Goal: Task Accomplishment & Management: Manage account settings

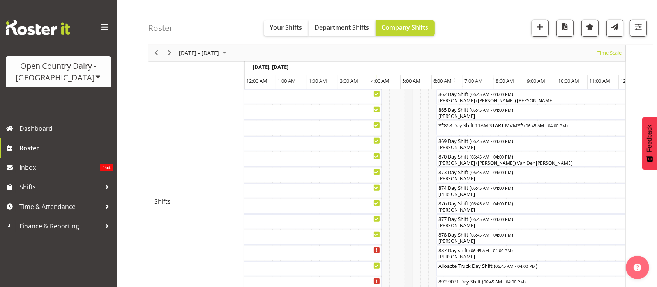
scroll to position [0, 4510]
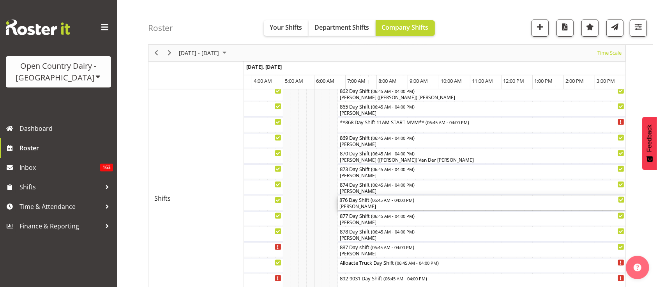
click at [374, 207] on div "[PERSON_NAME]" at bounding box center [482, 206] width 285 height 7
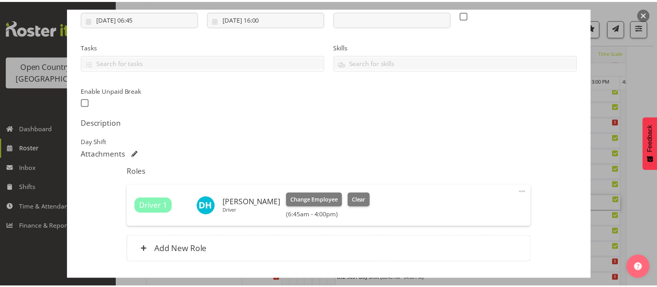
scroll to position [190, 0]
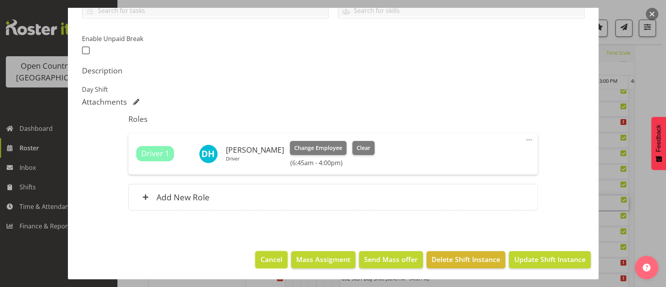
click at [255, 260] on button "Cancel" at bounding box center [271, 259] width 32 height 17
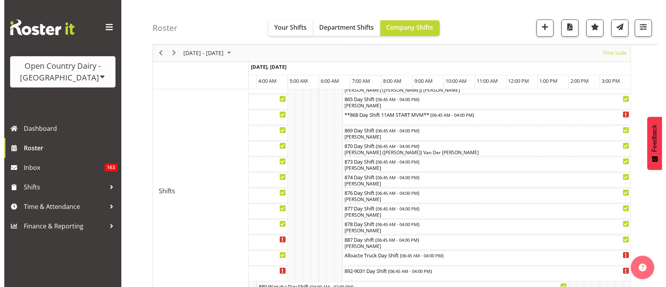
scroll to position [323, 0]
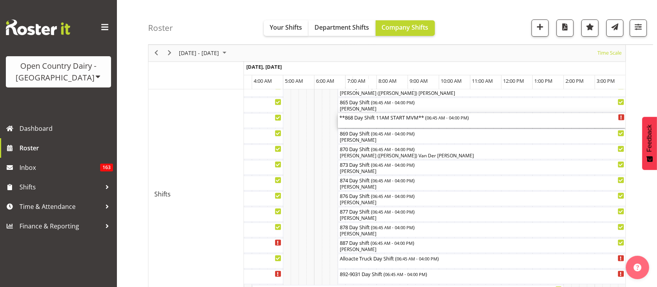
click at [384, 119] on div "**868 Day Shift 11AM START MVM** ( 06:45 AM - 04:00 PM )" at bounding box center [482, 117] width 285 height 8
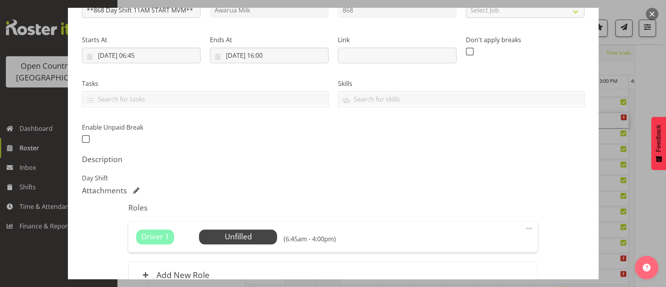
scroll to position [0, 0]
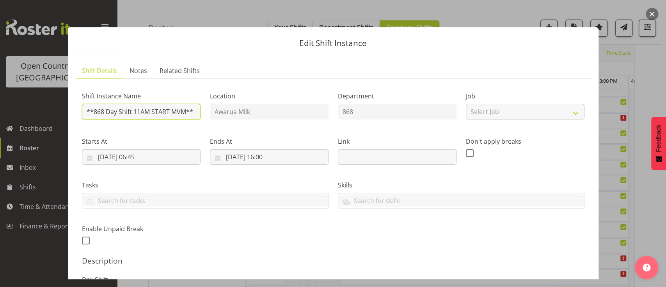
drag, startPoint x: 94, startPoint y: 109, endPoint x: 65, endPoint y: 110, distance: 28.9
click at [65, 110] on div "Edit Shift Instance Shift Details Notes Related Shifts Shift Instance Name **86…" at bounding box center [333, 143] width 546 height 271
click at [128, 114] on input "868 Day Shift 11AM START MVM**" at bounding box center [141, 112] width 119 height 16
click at [215, 108] on div "Shift Instance Name 868 Day Shift 11AM START MVM** Location Awarua Milk Departm…" at bounding box center [333, 165] width 512 height 171
type input "868 Day Shift"
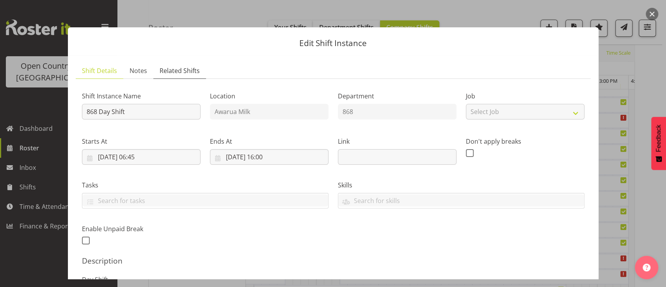
click at [200, 73] on link "Related Shifts" at bounding box center [179, 71] width 53 height 16
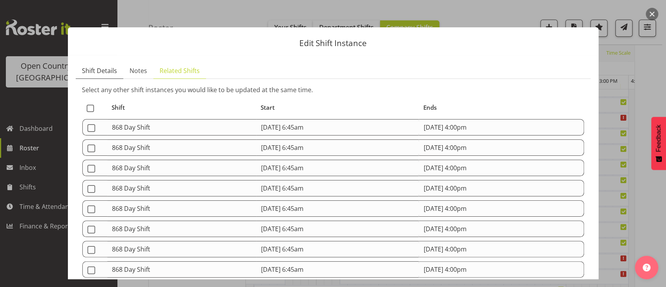
click at [110, 68] on span "Shift Details" at bounding box center [99, 70] width 35 height 9
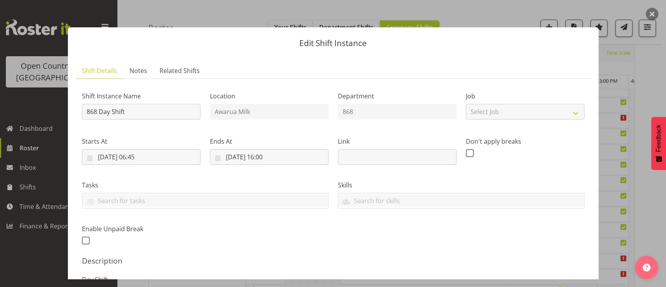
scroll to position [179, 0]
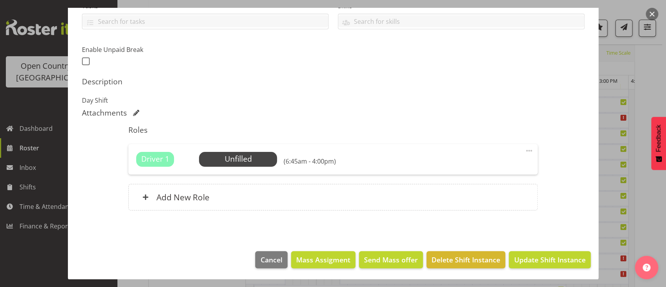
click at [563, 250] on footer "Cancel Mass Assigment Send Mass offer Delete Shift Instance Update Shift Instan…" at bounding box center [333, 261] width 530 height 37
click at [561, 252] on button "Update Shift Instance" at bounding box center [548, 259] width 81 height 17
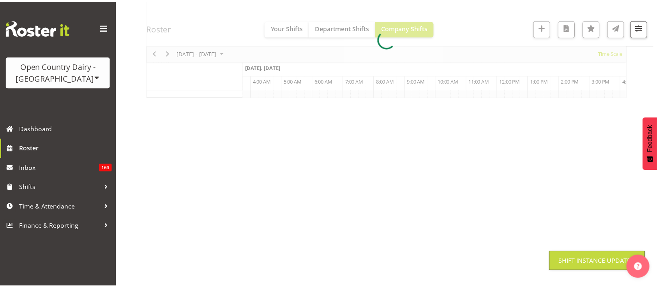
scroll to position [97, 0]
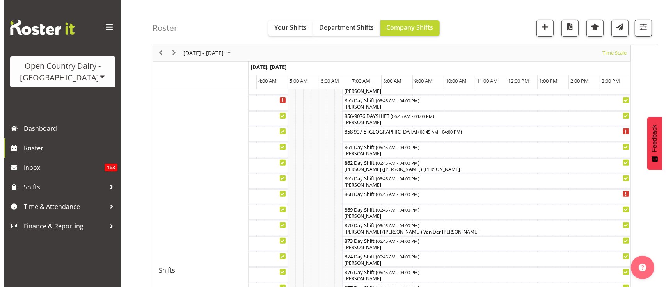
scroll to position [248, 0]
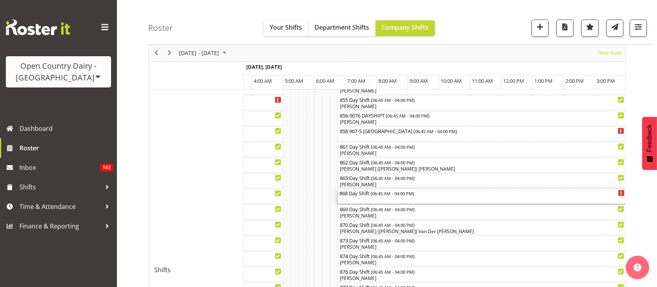
click at [365, 195] on div "868 Day Shift ( 06:45 AM - 04:00 PM )" at bounding box center [482, 193] width 285 height 8
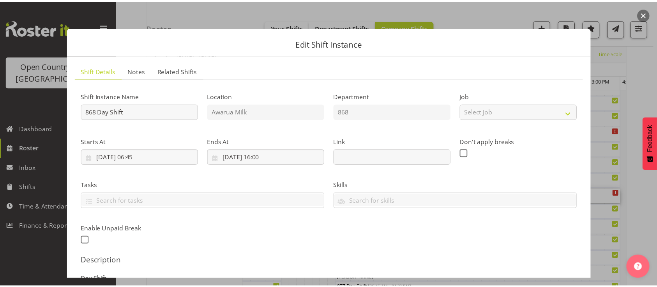
scroll to position [163, 0]
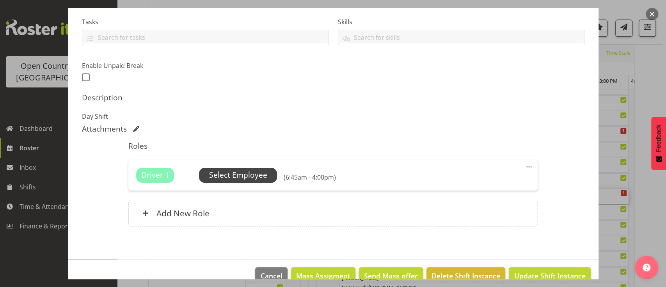
click at [274, 179] on span "Select Employee" at bounding box center [238, 175] width 78 height 15
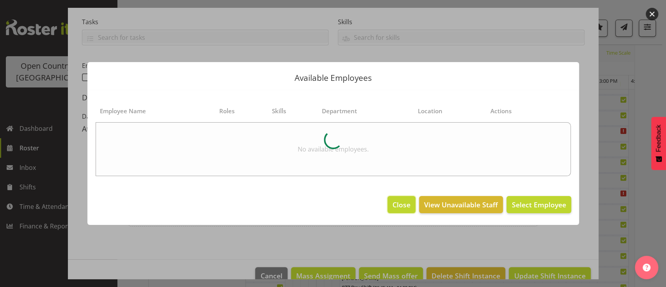
click at [408, 199] on span "Close" at bounding box center [401, 204] width 18 height 10
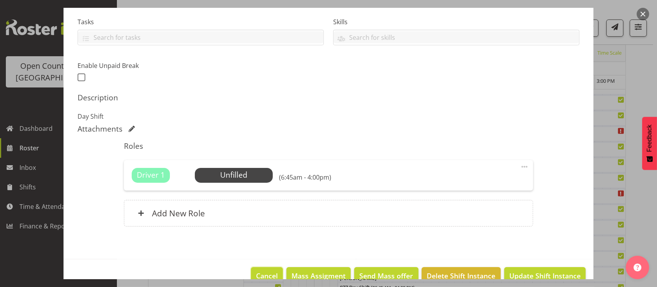
click at [256, 271] on span "Cancel" at bounding box center [267, 275] width 22 height 10
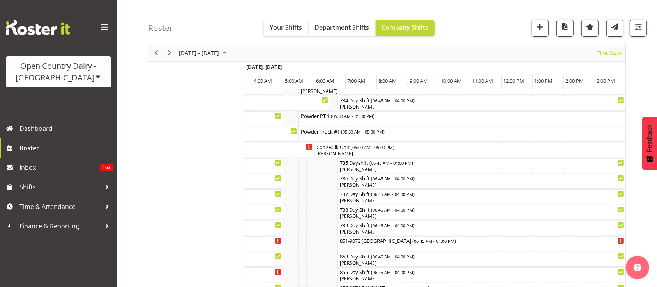
scroll to position [75, 0]
click at [639, 22] on span "button" at bounding box center [639, 27] width 10 height 10
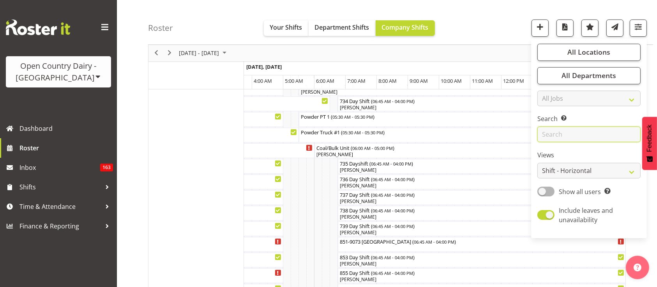
click at [569, 135] on input "text" at bounding box center [589, 135] width 103 height 16
type input "shiva"
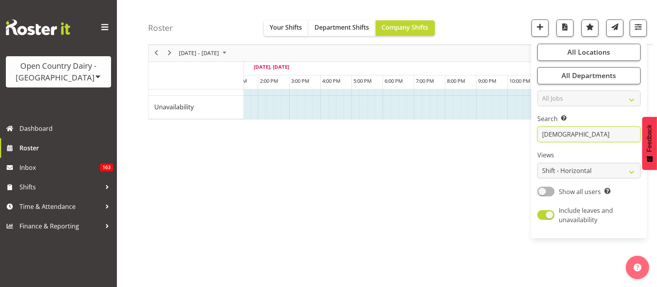
scroll to position [0, 4132]
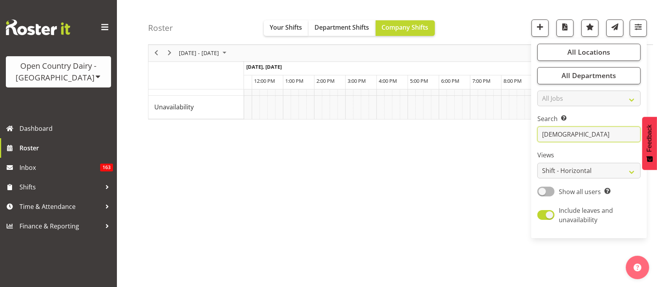
click at [591, 136] on input "shiva" at bounding box center [589, 135] width 103 height 16
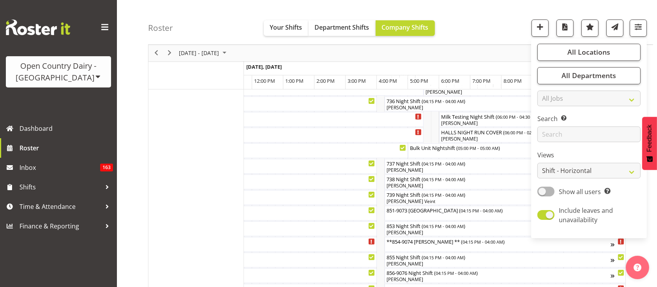
click at [473, 34] on div "Roster Your Shifts Department Shifts Company Shifts All Locations Clear Awarua …" at bounding box center [400, 22] width 505 height 45
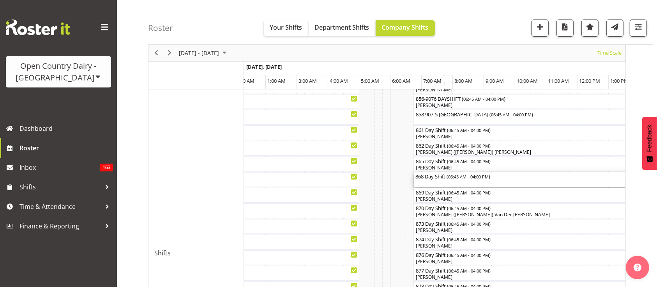
click at [434, 179] on div "868 Day Shift ( 06:45 AM - 04:00 PM )" at bounding box center [558, 176] width 285 height 8
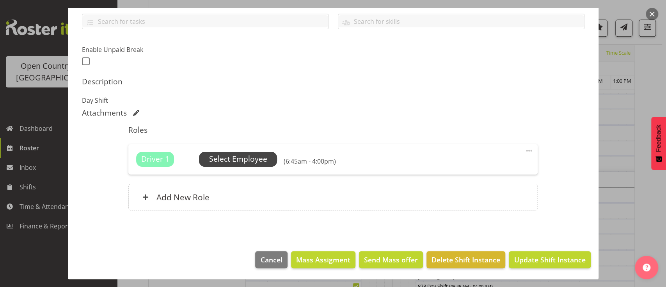
click at [267, 162] on span "Select Employee" at bounding box center [238, 159] width 78 height 15
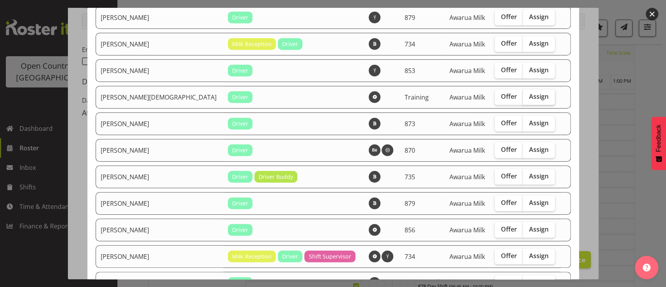
click at [529, 92] on span "Assign" at bounding box center [538, 96] width 19 height 8
click at [522, 94] on input "Assign" at bounding box center [524, 96] width 5 height 5
checkbox input "true"
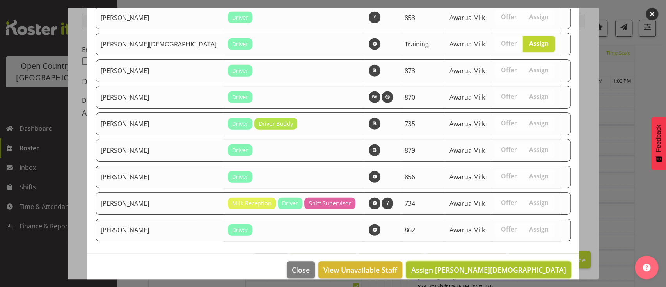
click at [540, 265] on span "Assign Shiva Kumaran" at bounding box center [488, 269] width 155 height 9
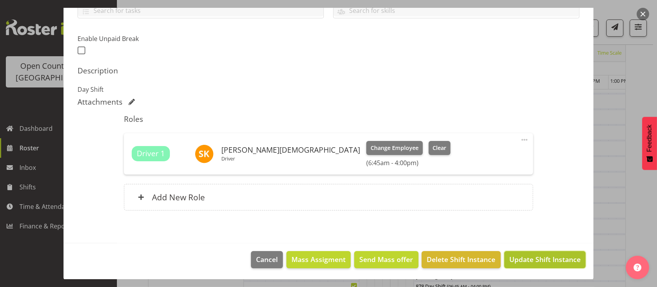
click at [530, 254] on span "Update Shift Instance" at bounding box center [545, 259] width 71 height 10
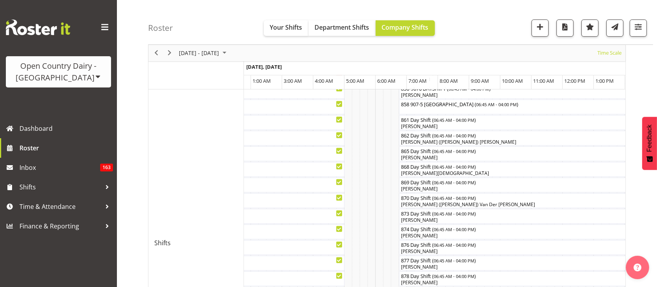
scroll to position [147, 0]
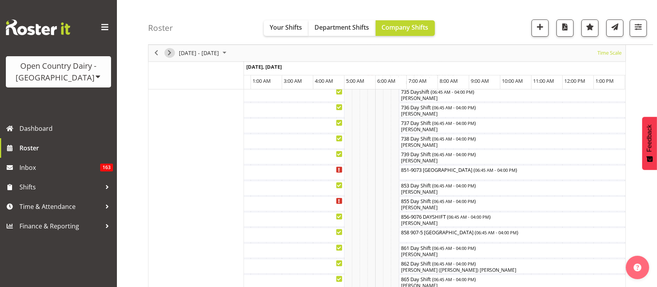
click at [165, 52] on span "Next" at bounding box center [169, 53] width 9 height 10
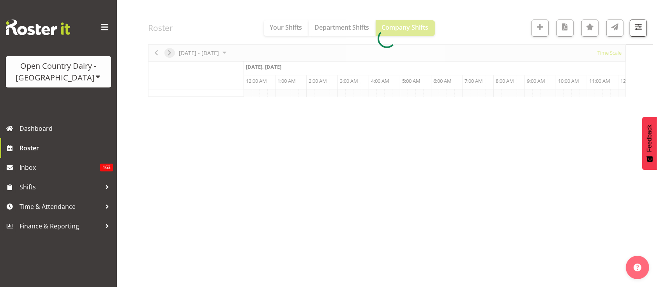
scroll to position [97, 0]
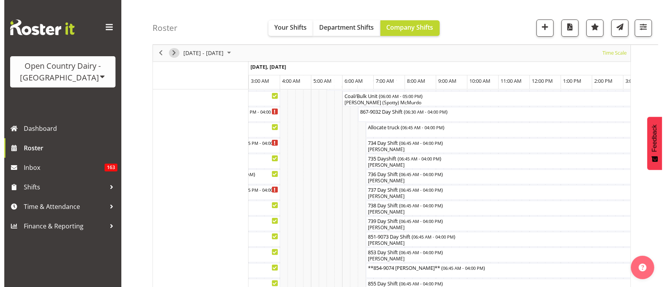
scroll to position [143, 0]
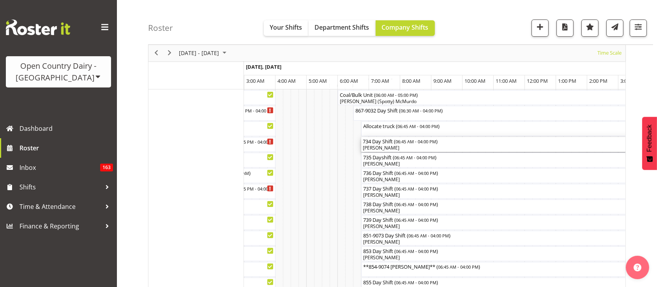
click at [423, 142] on span "06:45 AM - 04:00 PM" at bounding box center [416, 141] width 41 height 6
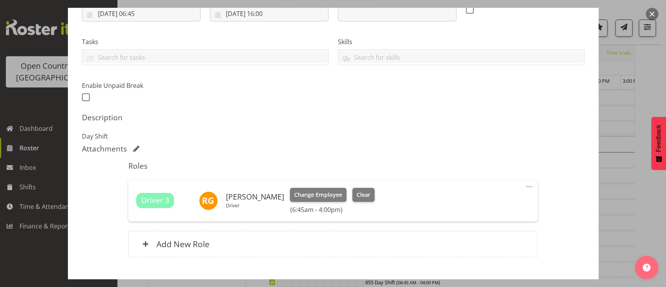
scroll to position [146, 0]
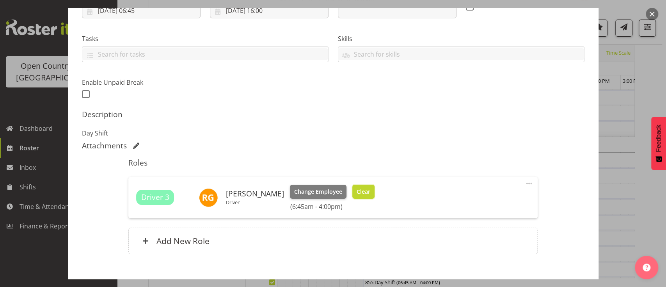
click at [370, 192] on span "Clear" at bounding box center [363, 191] width 14 height 9
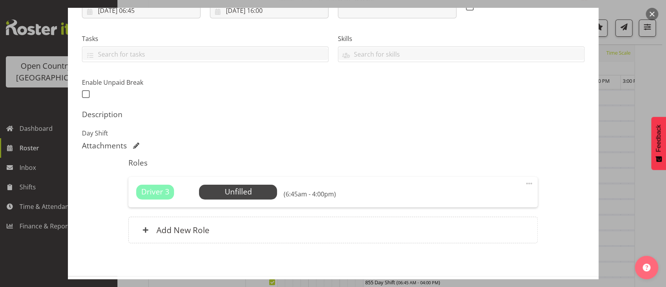
scroll to position [179, 0]
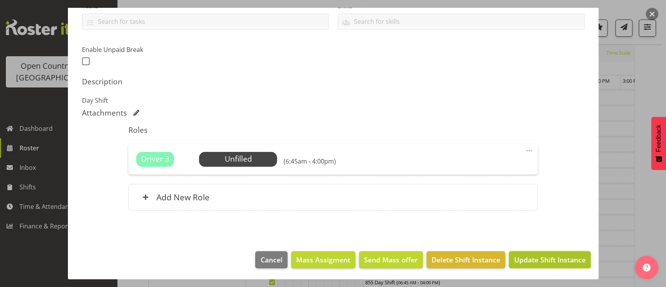
click at [546, 260] on span "Update Shift Instance" at bounding box center [548, 259] width 71 height 10
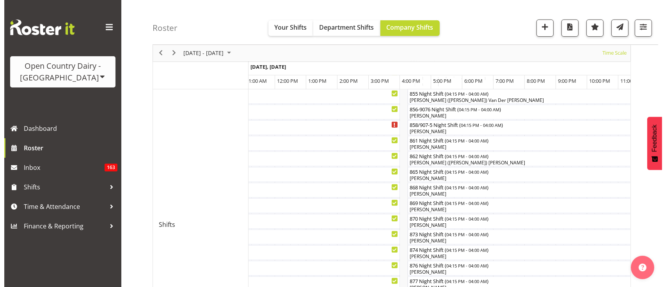
scroll to position [293, 0]
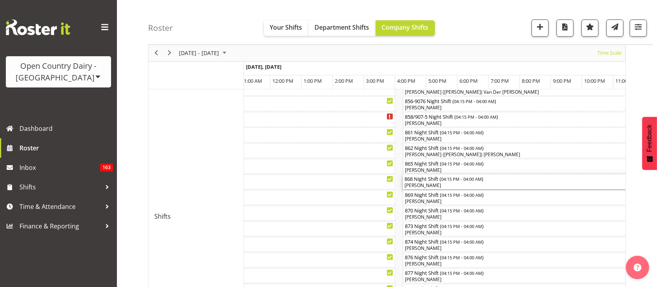
click at [449, 183] on div "[PERSON_NAME]" at bounding box center [586, 185] width 363 height 7
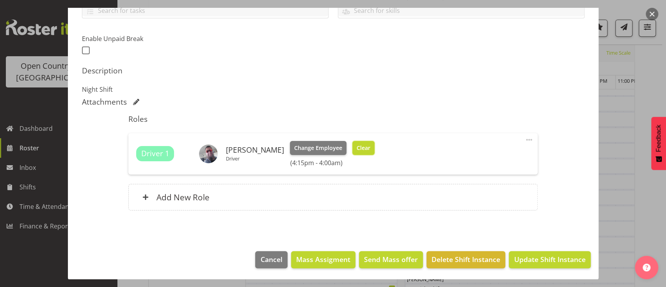
click at [356, 148] on span "Clear" at bounding box center [363, 147] width 14 height 9
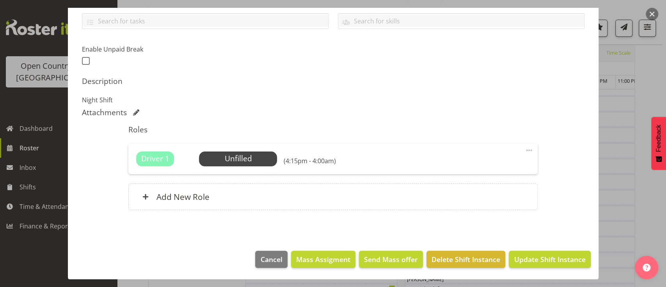
click at [557, 246] on footer "Cancel Mass Assigment Send Mass offer Delete Shift Instance Update Shift Instan…" at bounding box center [333, 261] width 530 height 37
click at [551, 256] on span "Update Shift Instance" at bounding box center [548, 259] width 71 height 10
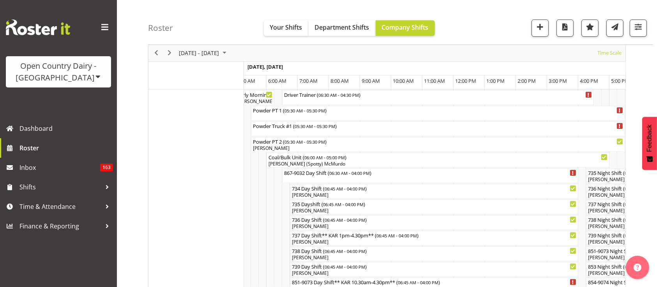
scroll to position [0, 915]
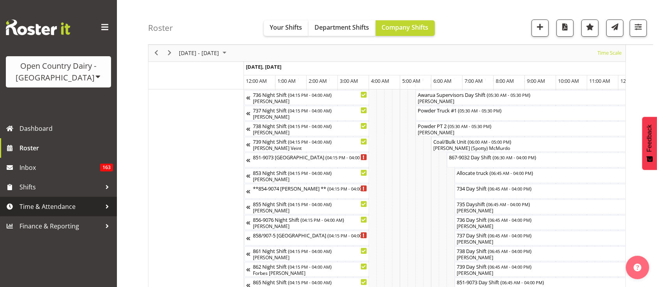
click at [75, 212] on link "Time & Attendance" at bounding box center [58, 205] width 117 height 19
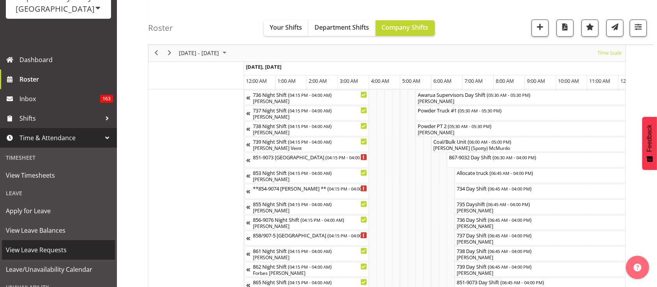
click at [51, 244] on span "View Leave Requests" at bounding box center [58, 250] width 105 height 12
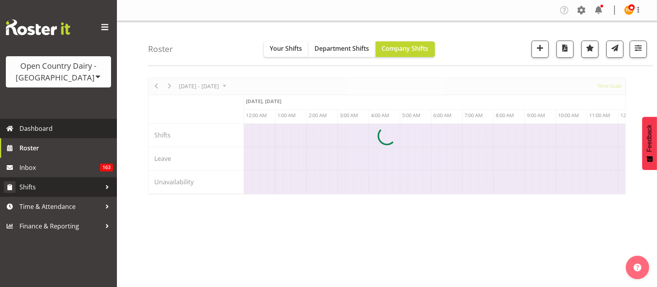
scroll to position [0, 3743]
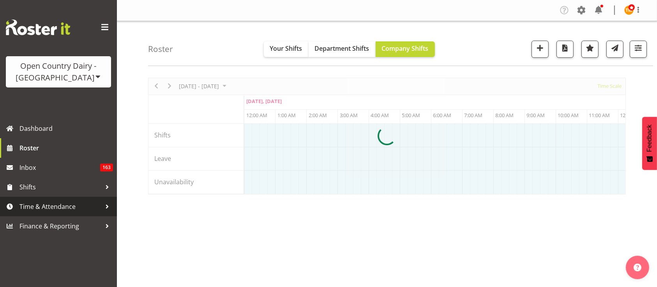
click at [65, 206] on span "Time & Attendance" at bounding box center [60, 206] width 82 height 12
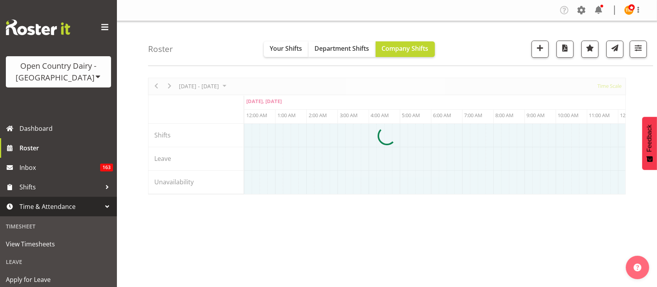
scroll to position [53, 0]
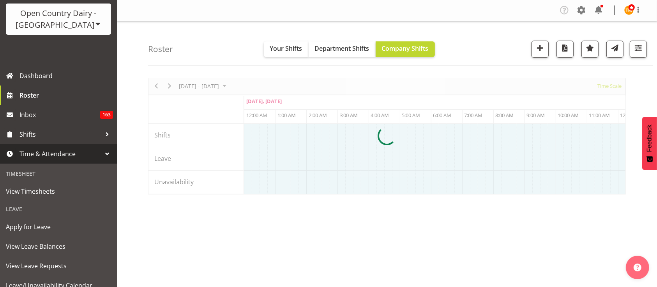
click at [46, 186] on span "View Timesheets" at bounding box center [58, 191] width 105 height 12
click at [49, 189] on span "View Timesheets" at bounding box center [58, 191] width 105 height 12
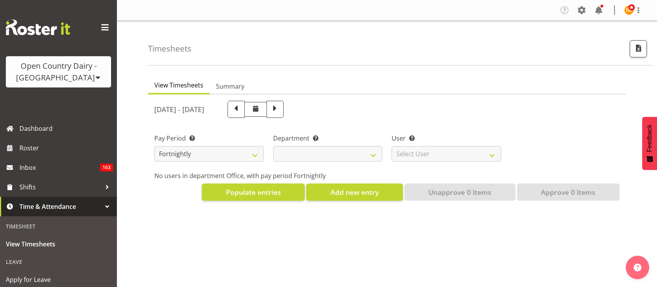
select select "699"
select select "8449"
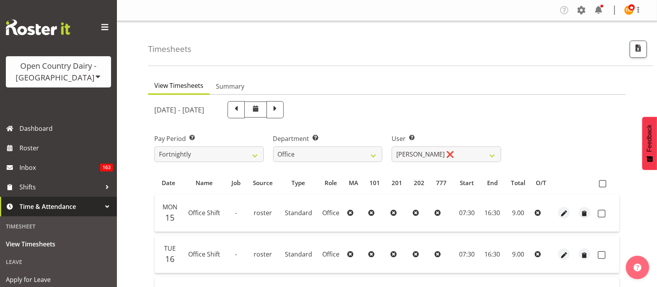
scroll to position [72, 0]
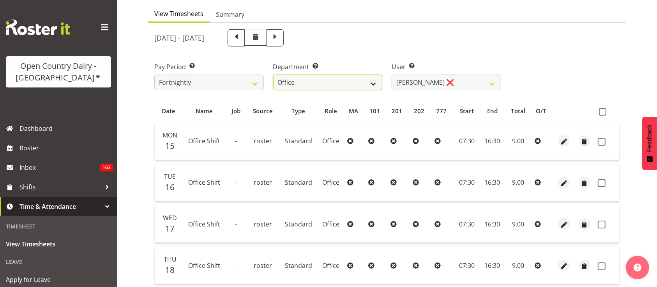
click at [373, 78] on select "734 735 736 737 738 739 851 853 854 855 856 858 861 862 865 867-9032 868 869 87…" at bounding box center [328, 82] width 110 height 16
select select "667"
click at [273, 74] on select "734 735 736 737 738 739 851 853 854 855 856 858 861 862 865 867-9032 868 869 87…" at bounding box center [328, 82] width 110 height 16
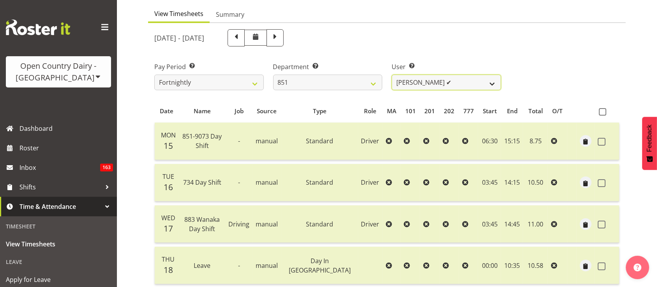
click at [453, 83] on select "Hayden Batt ✔ Martin Black ✔ Stacey Wilson ✔" at bounding box center [447, 82] width 110 height 16
select select "7425"
click at [392, 74] on select "Hayden Batt ✔ Martin Black ✔ Stacey Wilson ✔" at bounding box center [447, 82] width 110 height 16
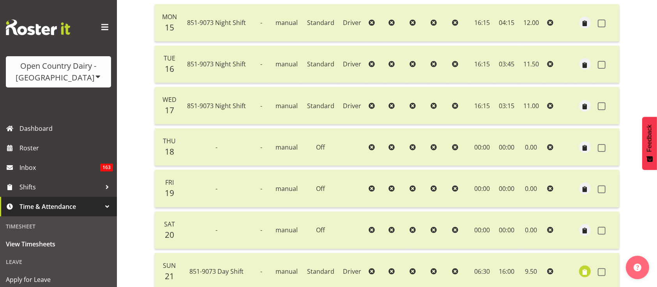
scroll to position [256, 0]
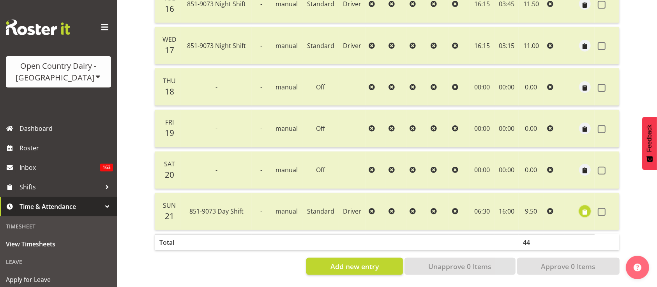
click at [582, 207] on span "button" at bounding box center [585, 211] width 9 height 9
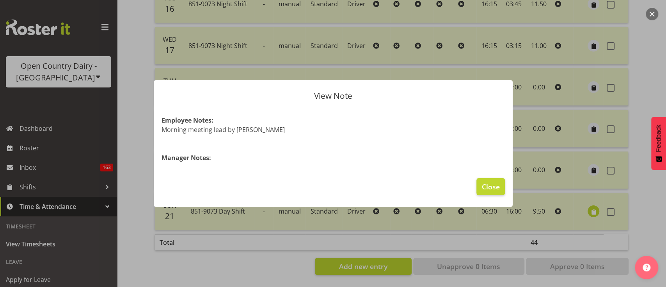
click at [579, 203] on div at bounding box center [333, 143] width 666 height 287
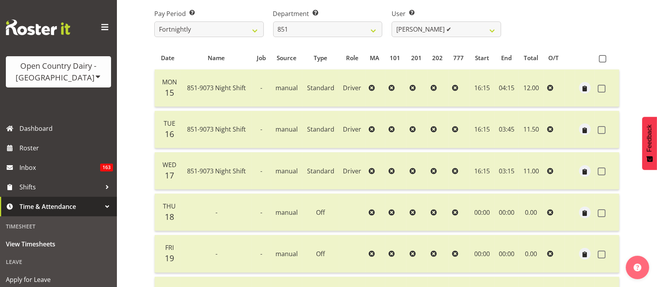
scroll to position [115, 0]
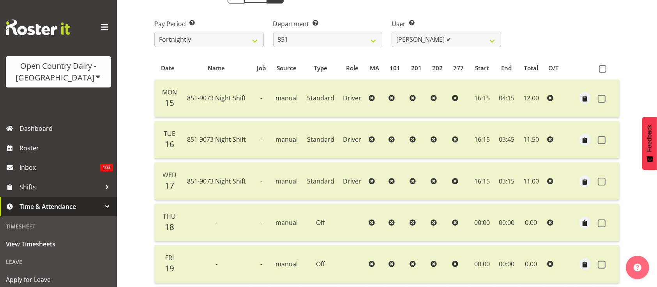
select select
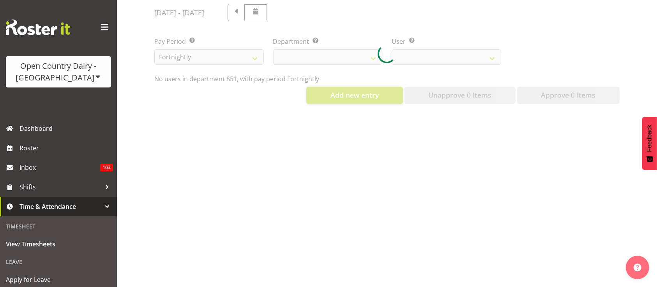
select select "667"
select select "7425"
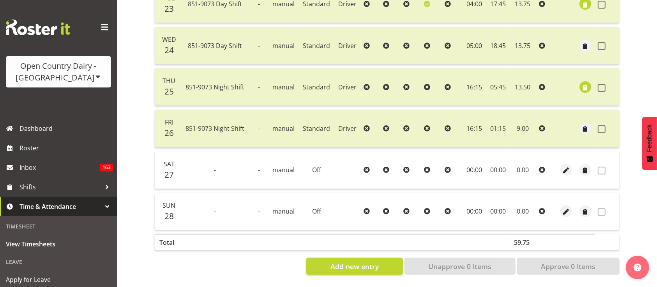
scroll to position [226, 0]
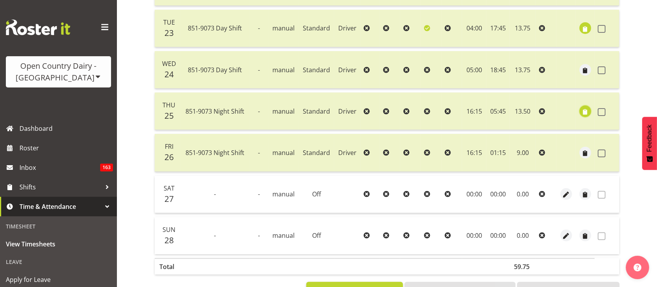
click at [588, 111] on span "button" at bounding box center [585, 111] width 9 height 9
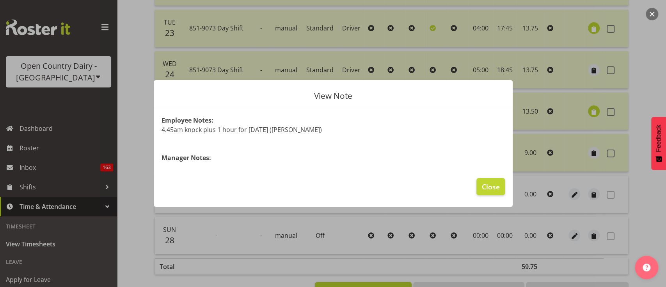
click at [564, 121] on div at bounding box center [333, 143] width 666 height 287
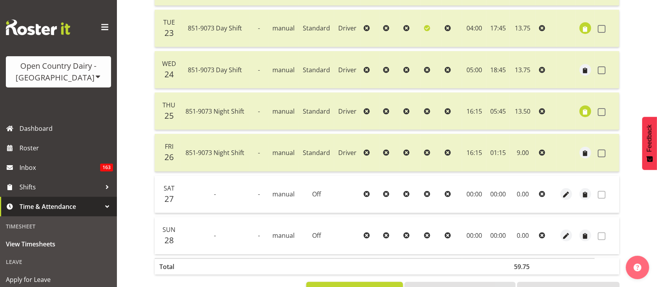
scroll to position [172, 0]
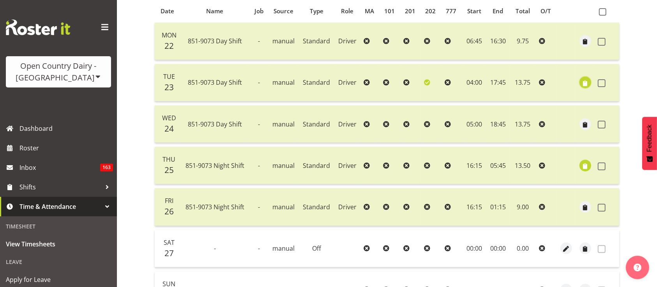
click at [583, 85] on span "button" at bounding box center [585, 83] width 9 height 9
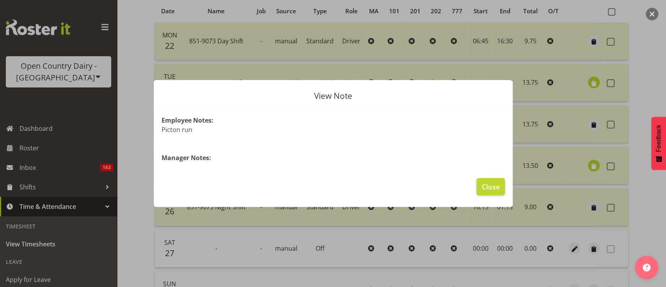
click at [575, 117] on div at bounding box center [333, 143] width 666 height 287
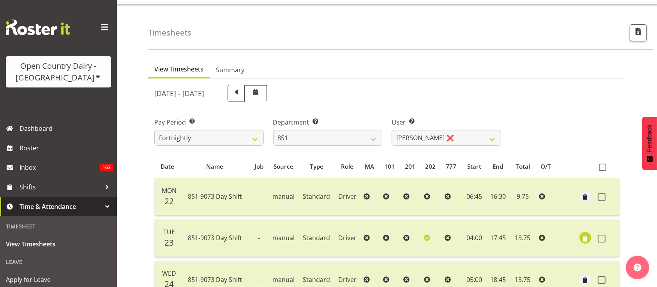
scroll to position [15, 0]
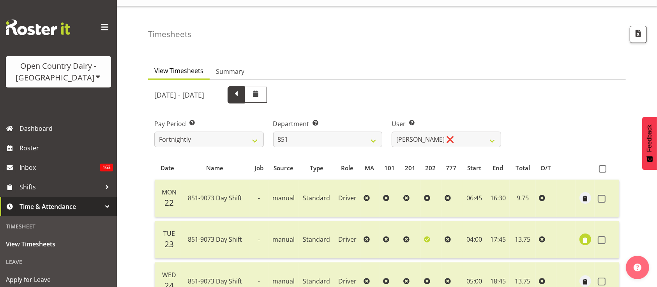
click at [245, 90] on span at bounding box center [236, 94] width 17 height 17
select select
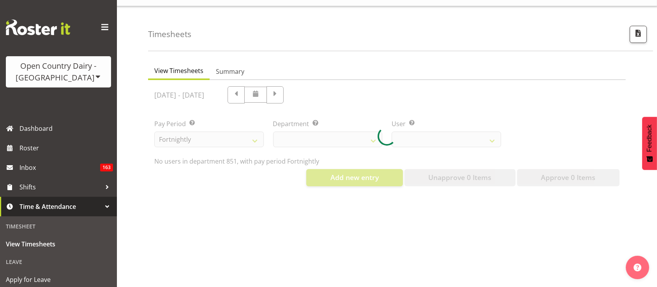
scroll to position [105, 0]
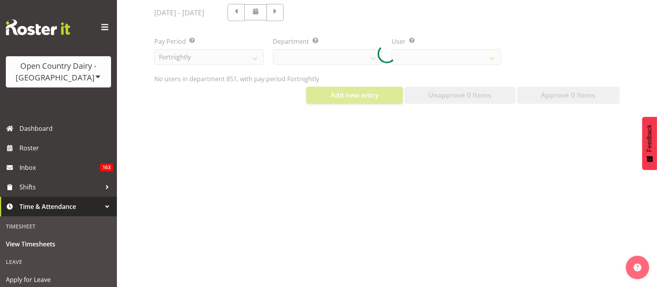
select select "667"
select select "7425"
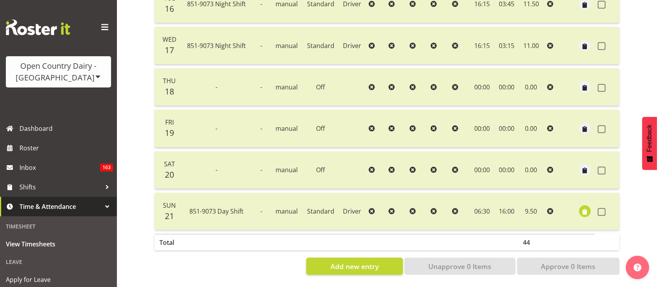
scroll to position [0, 0]
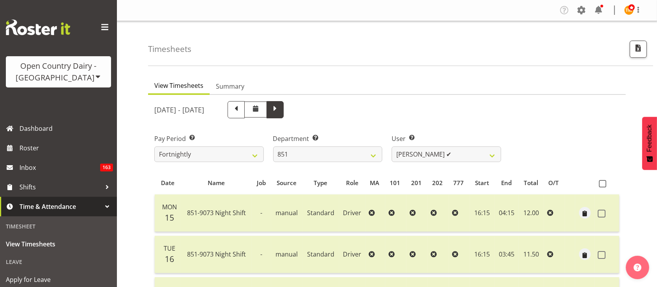
click at [280, 112] on span at bounding box center [275, 109] width 10 height 10
select select
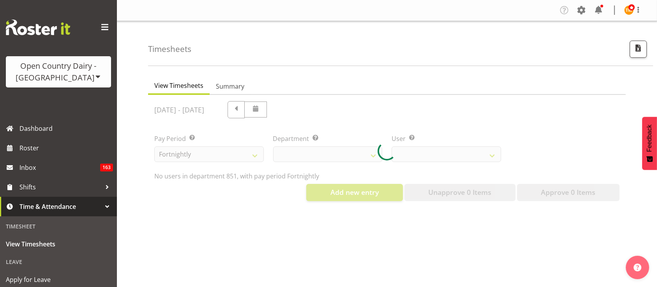
scroll to position [105, 0]
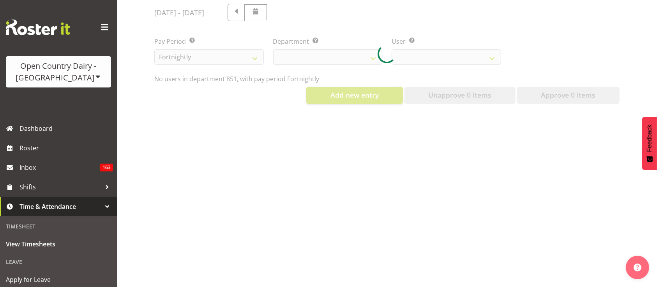
select select "667"
select select "7425"
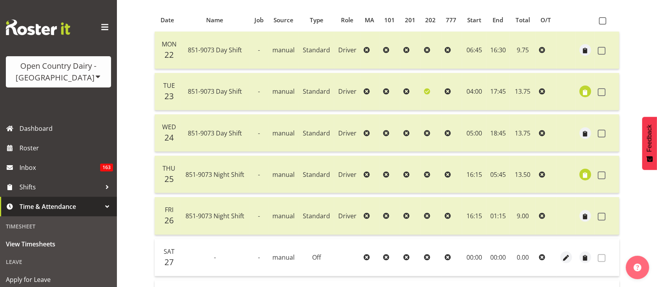
scroll to position [163, 0]
click at [607, 259] on label at bounding box center [604, 257] width 12 height 8
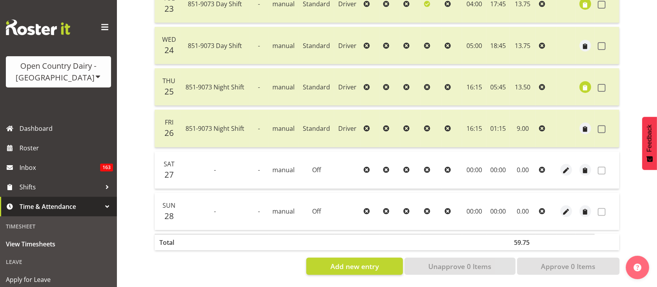
scroll to position [0, 0]
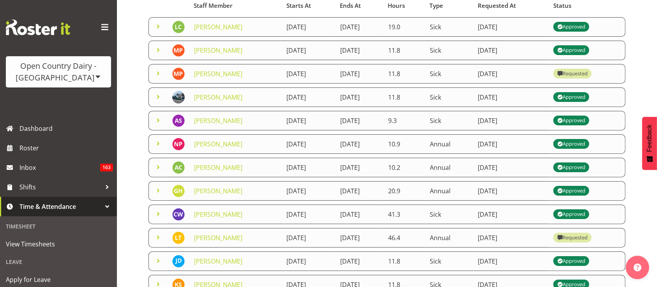
scroll to position [86, 0]
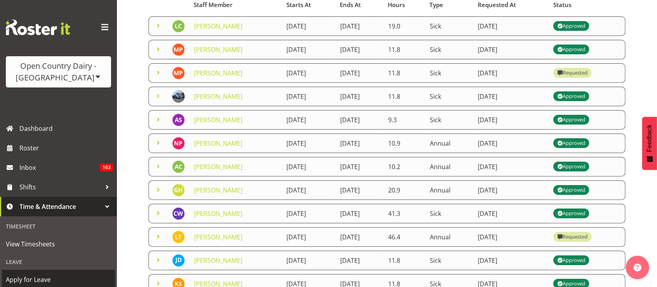
click at [35, 279] on span "Apply for Leave" at bounding box center [58, 279] width 105 height 12
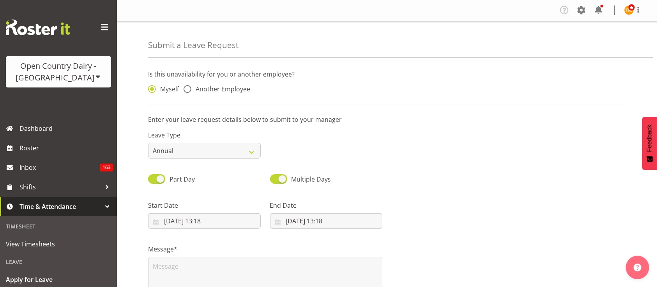
click at [200, 83] on div "Myself Another Employee" at bounding box center [204, 87] width 122 height 26
click at [200, 87] on span "Another Employee" at bounding box center [220, 89] width 59 height 8
click at [189, 87] on input "Another Employee" at bounding box center [186, 89] width 5 height 5
radio input "true"
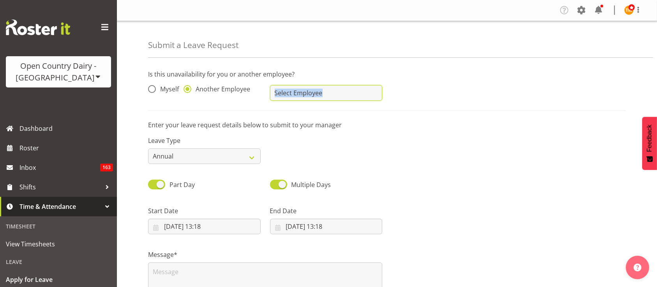
click at [304, 90] on input "text" at bounding box center [326, 93] width 113 height 16
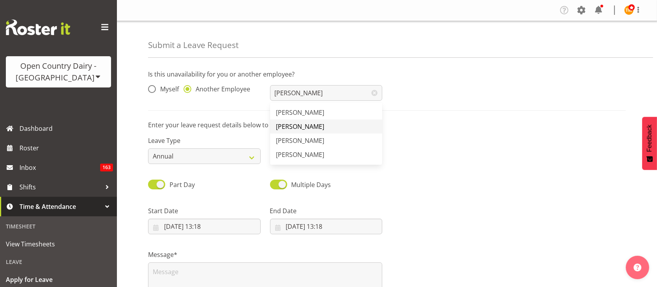
click at [303, 127] on span "[PERSON_NAME]" at bounding box center [300, 126] width 48 height 9
type input "[PERSON_NAME]"
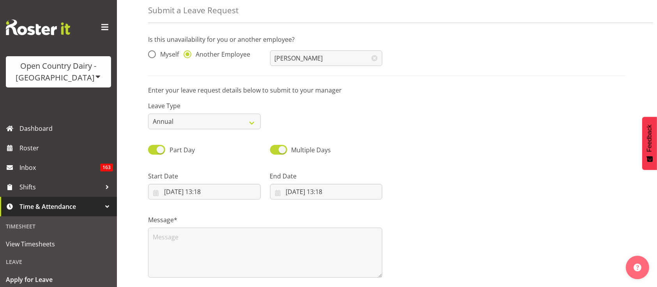
scroll to position [38, 0]
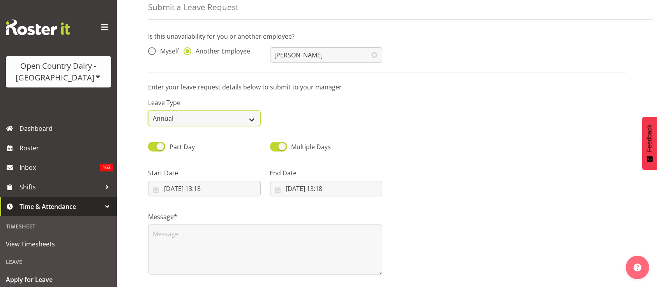
click at [209, 120] on select "Annual Sick Leave Without Pay Bereavement Domestic Violence Parental Jury Servi…" at bounding box center [204, 118] width 113 height 16
select select "Sick"
click at [148, 110] on select "Annual Sick Leave Without Pay Bereavement Domestic Violence Parental Jury Servi…" at bounding box center [204, 118] width 113 height 16
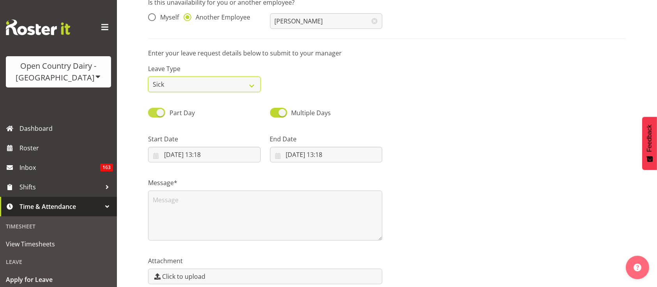
scroll to position [72, 0]
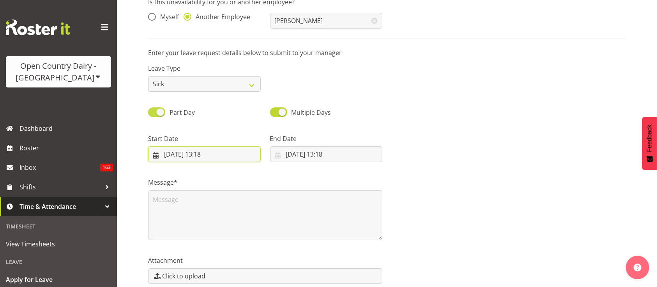
click at [193, 150] on input "27/09/2025, 13:18" at bounding box center [204, 154] width 113 height 16
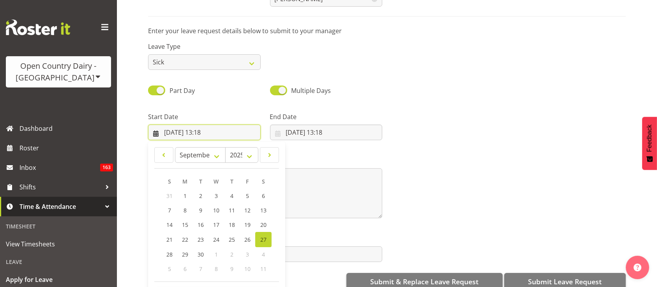
scroll to position [111, 0]
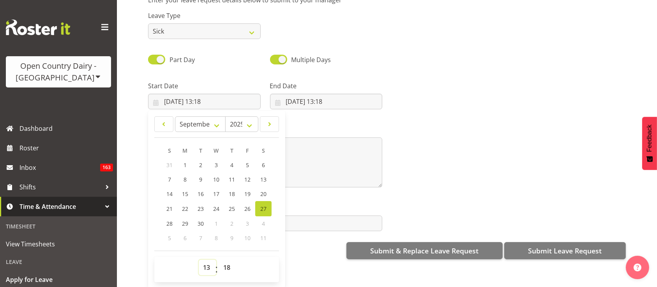
click at [209, 259] on select "00 01 02 03 04 05 06 07 08 09 10 11 12 13 14 15 16 17 18 19 20 21 22 23" at bounding box center [208, 267] width 18 height 16
select select "15"
click at [199, 259] on select "00 01 02 03 04 05 06 07 08 09 10 11 12 13 14 15 16 17 18 19 20 21 22 23" at bounding box center [208, 267] width 18 height 16
type input "27/09/2025, 15:18"
click at [302, 94] on input "27/09/2025, 13:18" at bounding box center [326, 102] width 113 height 16
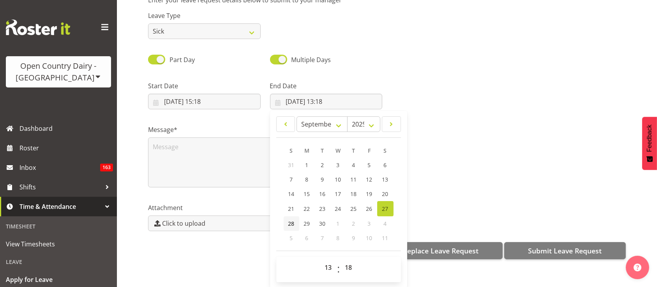
click at [293, 218] on link "28" at bounding box center [292, 223] width 16 height 14
type input "28/09/2025, 13:18"
click at [322, 259] on select "00 01 02 03 04 05 06 07 08 09 10 11 12 13 14 15 16 17 18 19 20 21 22 23" at bounding box center [330, 267] width 18 height 16
select select "6"
click at [321, 259] on select "00 01 02 03 04 05 06 07 08 09 10 11 12 13 14 15 16 17 18 19 20 21 22 23" at bounding box center [330, 267] width 18 height 16
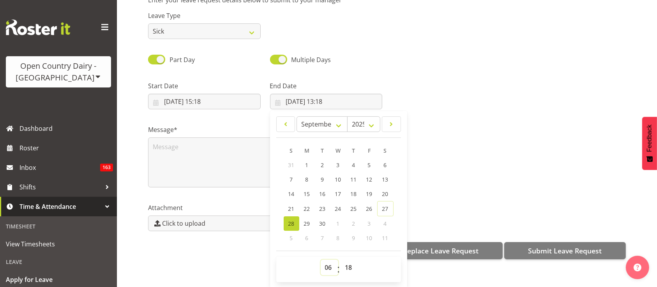
type input "28/09/2025, 06:18"
click at [435, 78] on div at bounding box center [509, 92] width 244 height 44
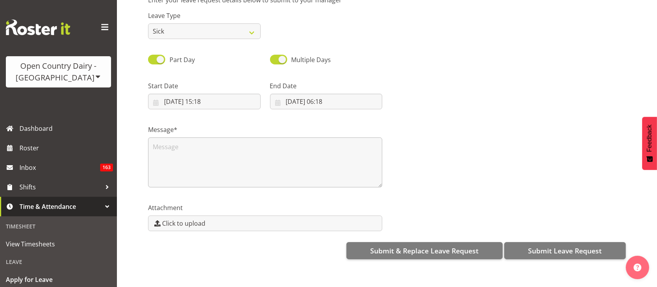
scroll to position [0, 0]
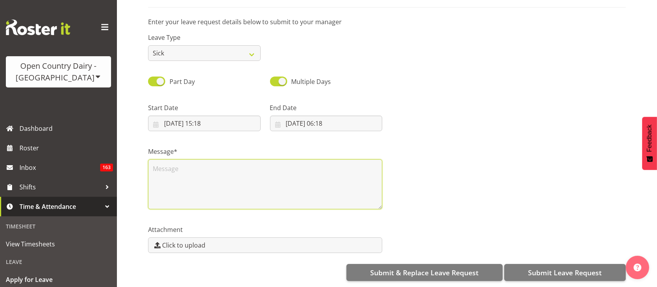
click at [197, 178] on textarea at bounding box center [265, 184] width 234 height 50
type textarea "Farmer called in sick"
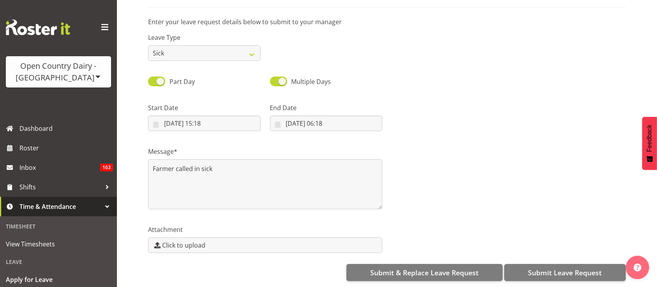
click at [531, 253] on div "Is this unavailability for you or another employee? Myself Another Employee And…" at bounding box center [402, 124] width 509 height 326
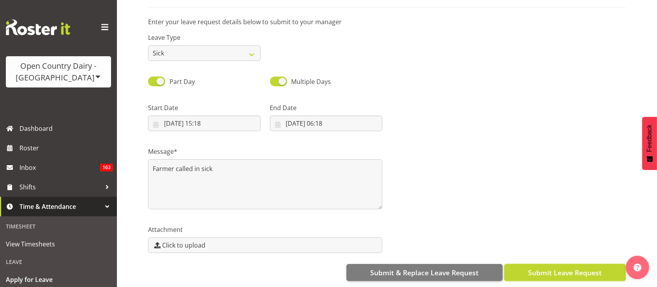
click at [530, 267] on span "Submit Leave Request" at bounding box center [565, 272] width 74 height 10
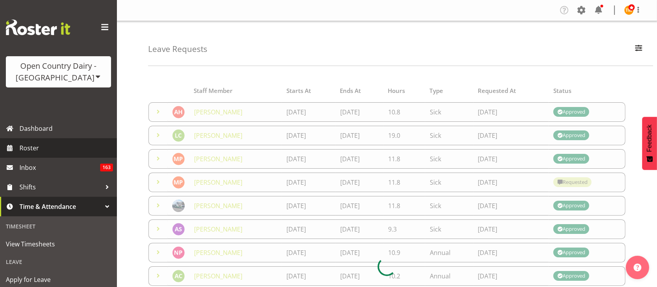
click at [52, 146] on span "Roster" at bounding box center [66, 148] width 94 height 12
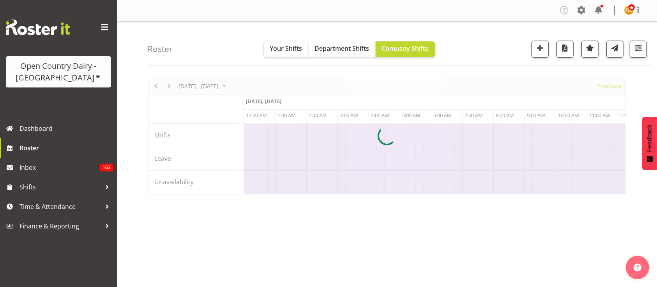
scroll to position [0, 3743]
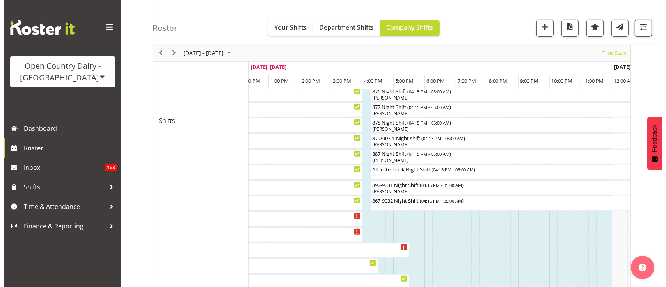
scroll to position [397, 0]
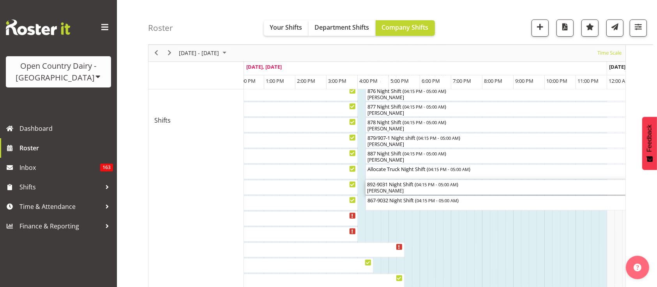
click at [413, 188] on div "David McKenzie" at bounding box center [564, 190] width 395 height 7
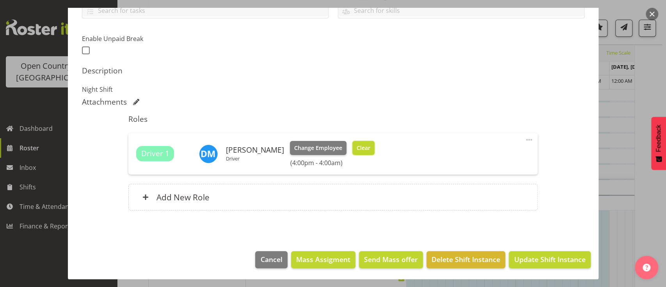
click at [360, 144] on span "Clear" at bounding box center [363, 147] width 14 height 9
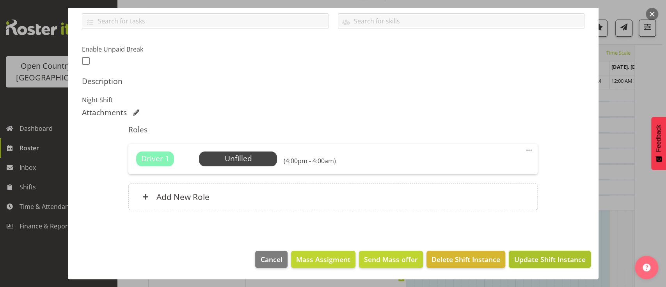
click at [537, 261] on span "Update Shift Instance" at bounding box center [548, 259] width 71 height 10
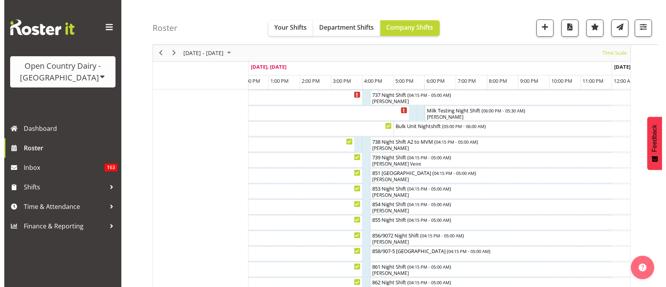
scroll to position [107, 0]
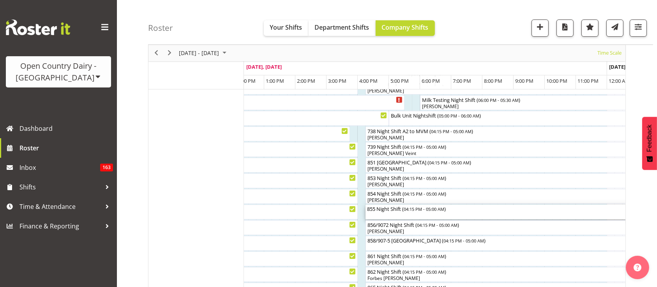
click at [416, 216] on div "855 Night Shift ( 04:15 PM - 05:00 AM )" at bounding box center [564, 211] width 395 height 15
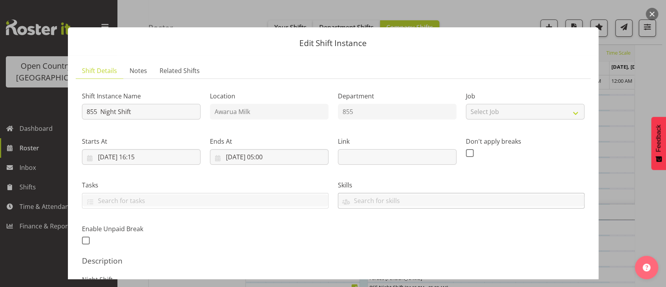
scroll to position [179, 0]
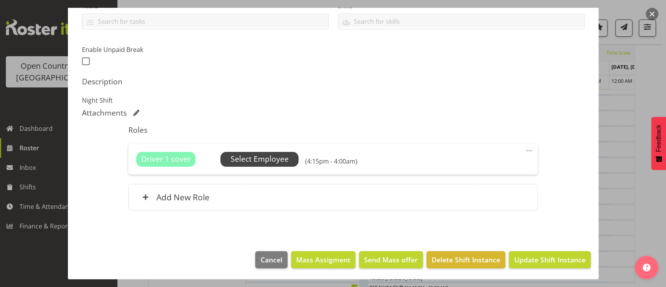
click at [266, 161] on span "Select Employee" at bounding box center [259, 158] width 58 height 11
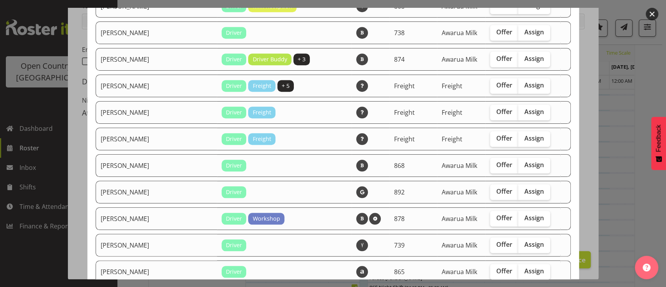
scroll to position [439, 0]
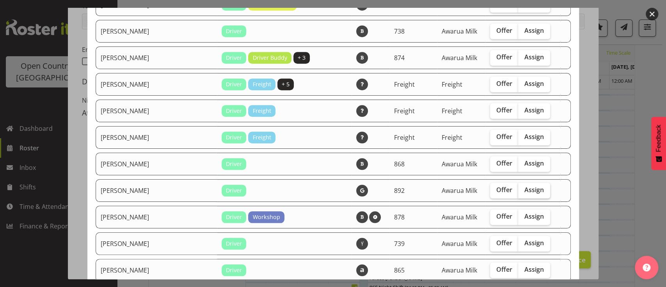
click at [527, 191] on label "Assign" at bounding box center [534, 190] width 32 height 16
click at [523, 191] on input "Assign" at bounding box center [520, 189] width 5 height 5
checkbox input "true"
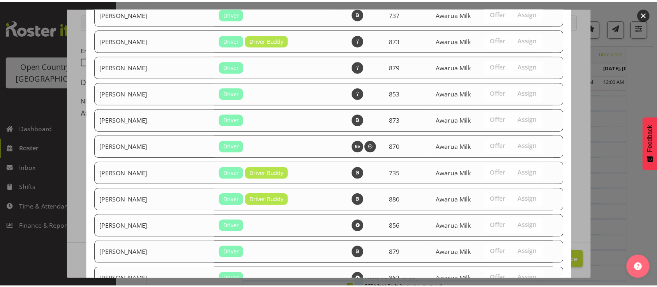
scroll to position [1275, 0]
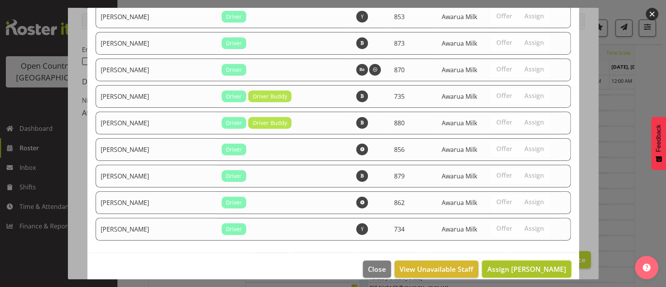
click at [541, 264] on span "Assign David McKenzie" at bounding box center [526, 268] width 79 height 9
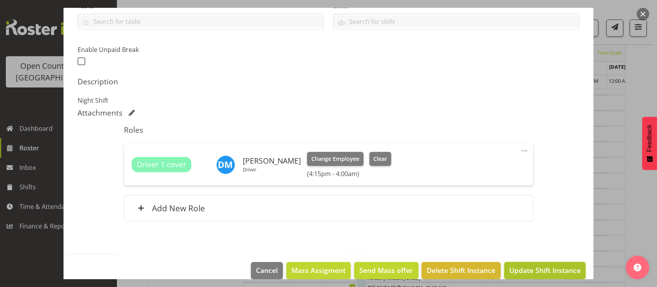
click at [540, 270] on span "Update Shift Instance" at bounding box center [545, 270] width 71 height 10
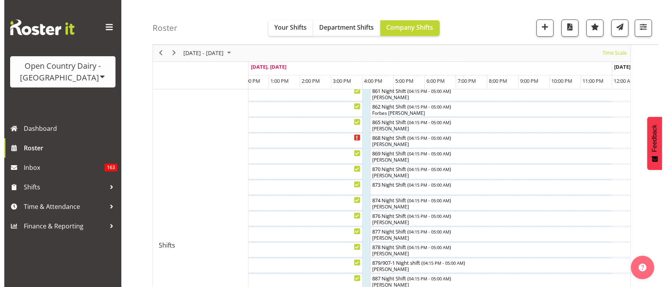
scroll to position [273, 0]
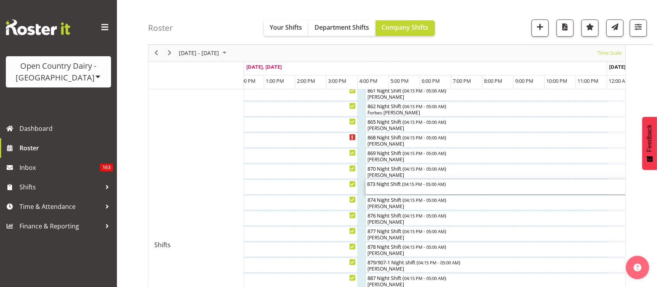
click at [456, 191] on div "873 Night Shift ( 04:15 PM - 05:00 AM )" at bounding box center [564, 186] width 395 height 15
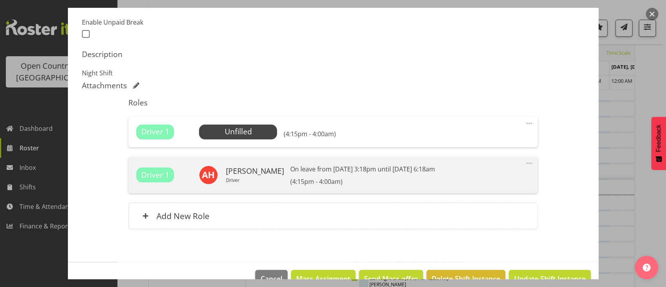
scroll to position [212, 0]
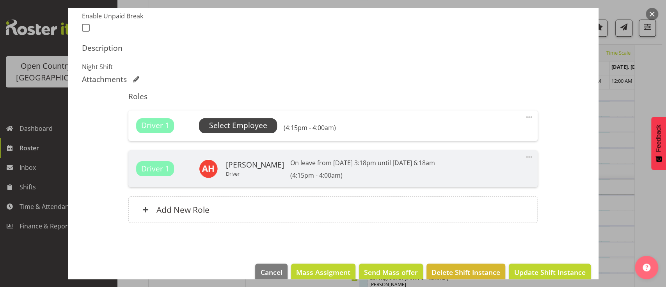
click at [266, 129] on span "Select Employee" at bounding box center [238, 125] width 78 height 15
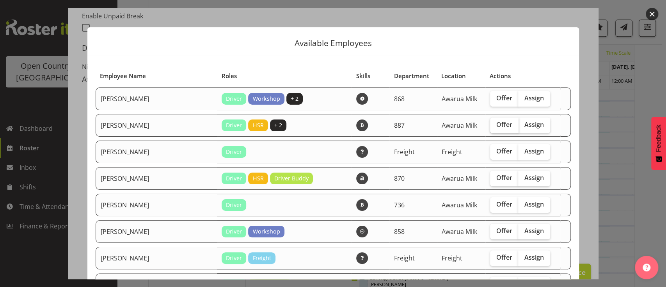
click at [496, 122] on span "Offer" at bounding box center [504, 124] width 16 height 8
click at [490, 122] on input "Offer" at bounding box center [492, 124] width 5 height 5
checkbox input "true"
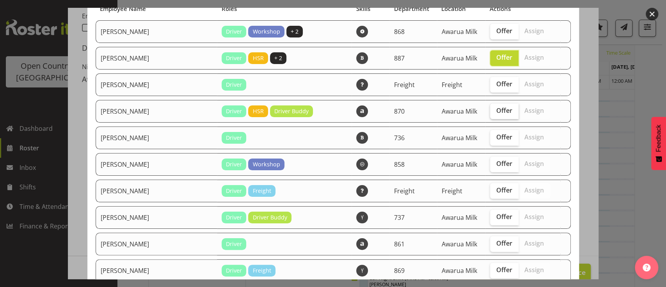
scroll to position [80, 0]
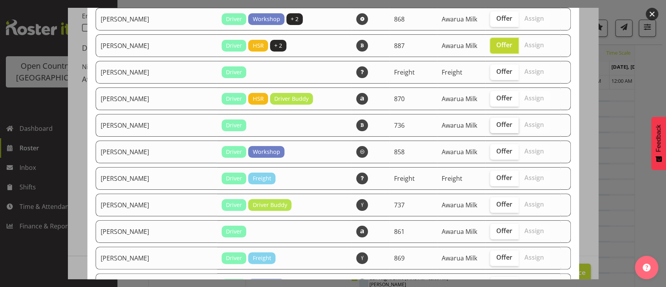
click at [490, 129] on label "Offer" at bounding box center [504, 125] width 28 height 16
click at [490, 127] on input "Offer" at bounding box center [492, 124] width 5 height 5
checkbox input "true"
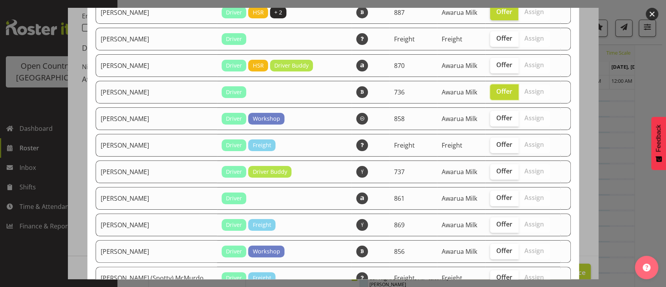
scroll to position [151, 0]
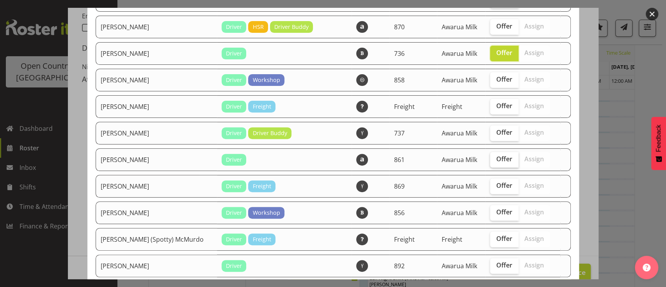
click at [490, 161] on label "Offer" at bounding box center [504, 160] width 28 height 16
click at [490, 161] on input "Offer" at bounding box center [492, 158] width 5 height 5
checkbox input "true"
click at [496, 181] on span "Offer" at bounding box center [504, 185] width 16 height 8
click at [490, 183] on input "Offer" at bounding box center [492, 185] width 5 height 5
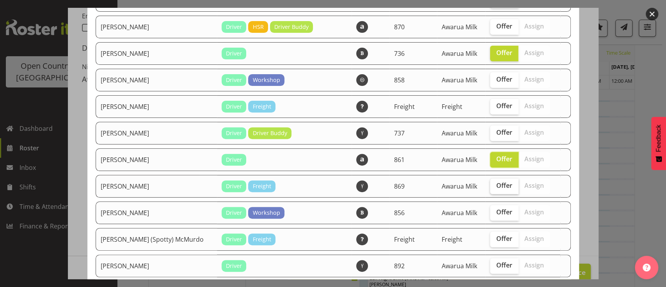
checkbox input "true"
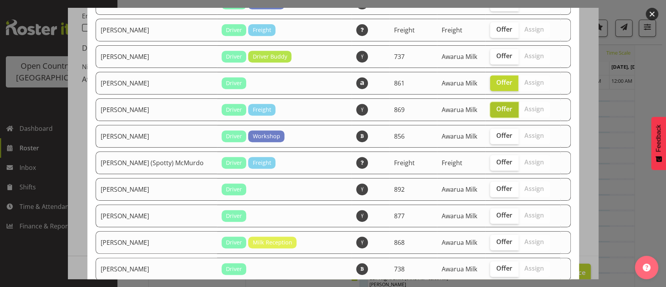
scroll to position [228, 0]
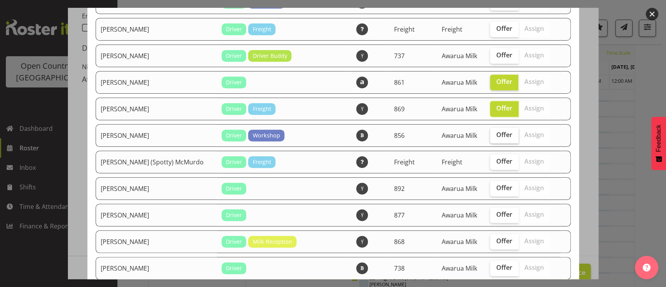
click at [496, 135] on span "Offer" at bounding box center [504, 135] width 16 height 8
click at [490, 135] on input "Offer" at bounding box center [492, 134] width 5 height 5
checkbox input "true"
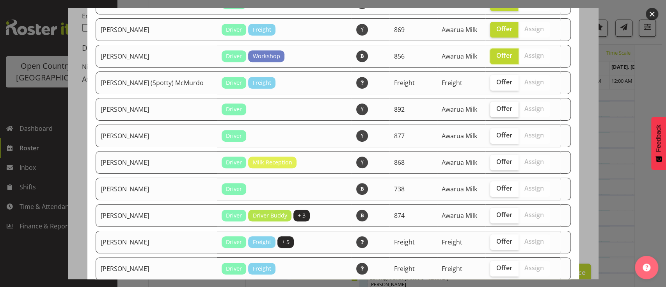
scroll to position [312, 0]
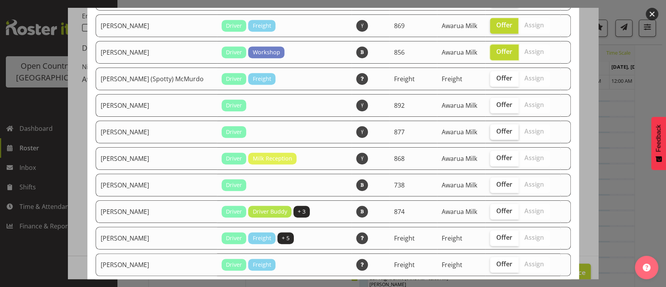
click at [490, 133] on label "Offer" at bounding box center [504, 132] width 28 height 16
click at [490, 133] on input "Offer" at bounding box center [492, 131] width 5 height 5
checkbox input "true"
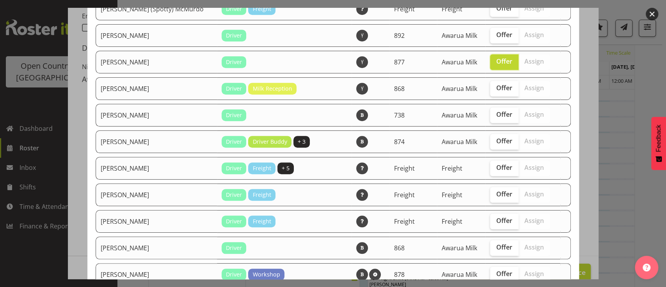
scroll to position [382, 0]
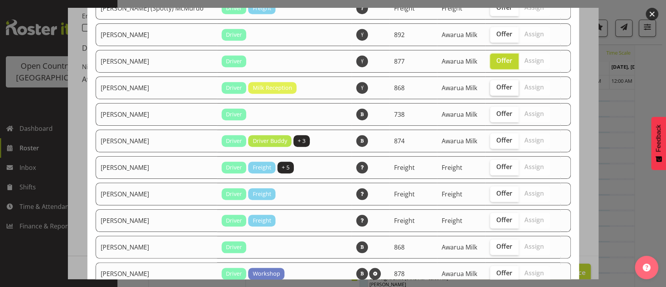
click at [496, 83] on span "Offer" at bounding box center [504, 87] width 16 height 8
click at [490, 85] on input "Offer" at bounding box center [492, 87] width 5 height 5
checkbox input "true"
click at [490, 115] on label "Offer" at bounding box center [504, 114] width 28 height 16
click at [490, 115] on input "Offer" at bounding box center [492, 113] width 5 height 5
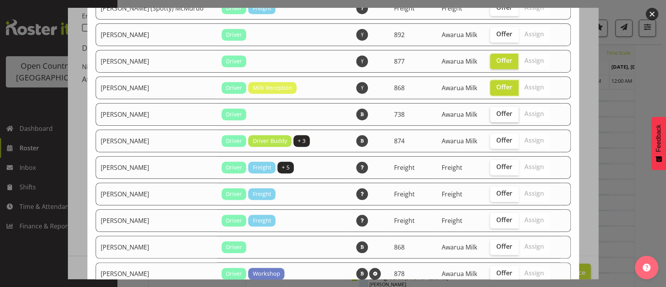
checkbox input "true"
click at [496, 136] on span "Offer" at bounding box center [504, 140] width 16 height 8
click at [490, 138] on input "Offer" at bounding box center [492, 140] width 5 height 5
checkbox input "true"
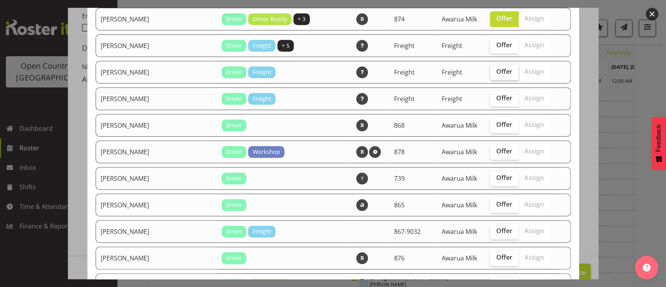
scroll to position [504, 0]
click at [496, 120] on span "Offer" at bounding box center [504, 124] width 16 height 8
click at [490, 122] on input "Offer" at bounding box center [492, 124] width 5 height 5
checkbox input "true"
click at [496, 149] on span "Offer" at bounding box center [504, 151] width 16 height 8
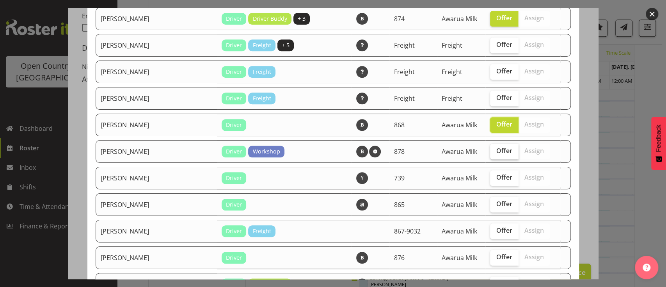
click at [490, 149] on input "Offer" at bounding box center [492, 150] width 5 height 5
checkbox input "true"
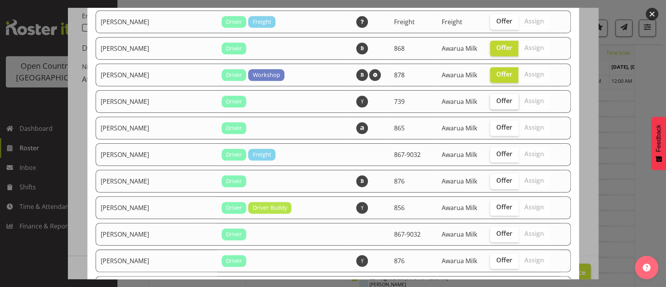
click at [490, 104] on label "Offer" at bounding box center [504, 102] width 28 height 16
click at [490, 103] on input "Offer" at bounding box center [492, 100] width 5 height 5
checkbox input "true"
click at [496, 123] on span "Offer" at bounding box center [504, 127] width 16 height 8
click at [490, 125] on input "Offer" at bounding box center [492, 127] width 5 height 5
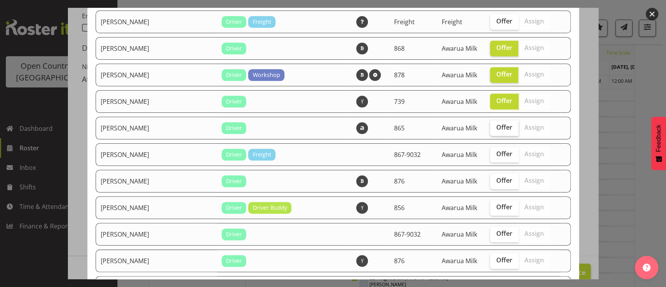
checkbox input "true"
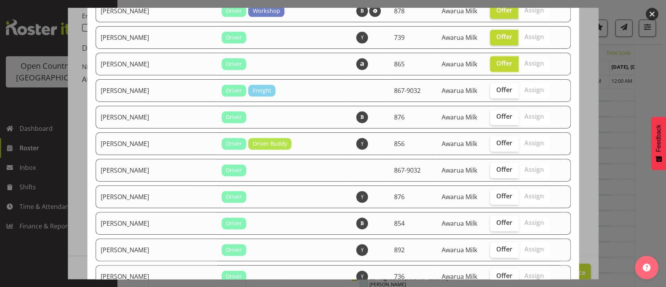
scroll to position [646, 0]
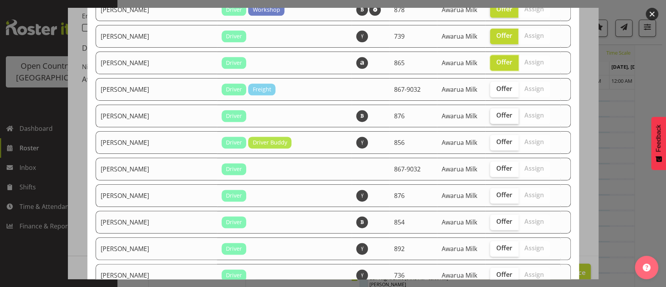
click at [496, 112] on span "Offer" at bounding box center [504, 115] width 16 height 8
click at [490, 113] on input "Offer" at bounding box center [492, 115] width 5 height 5
checkbox input "true"
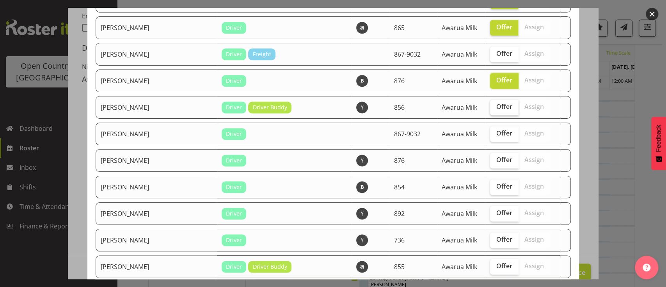
click at [496, 103] on span "Offer" at bounding box center [504, 107] width 16 height 8
click at [490, 104] on input "Offer" at bounding box center [492, 106] width 5 height 5
checkbox input "true"
click at [496, 129] on span "Offer" at bounding box center [504, 133] width 16 height 8
click at [490, 131] on input "Offer" at bounding box center [492, 133] width 5 height 5
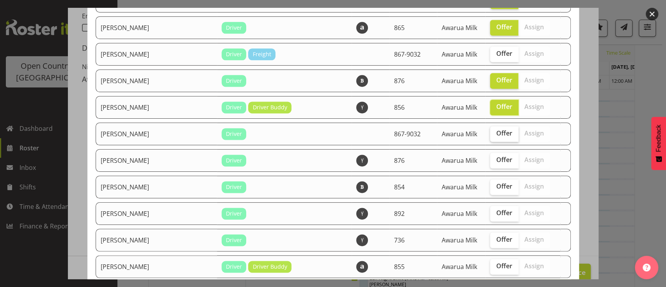
checkbox input "true"
click at [496, 156] on span "Offer" at bounding box center [504, 160] width 16 height 8
click at [490, 157] on input "Offer" at bounding box center [492, 159] width 5 height 5
checkbox input "true"
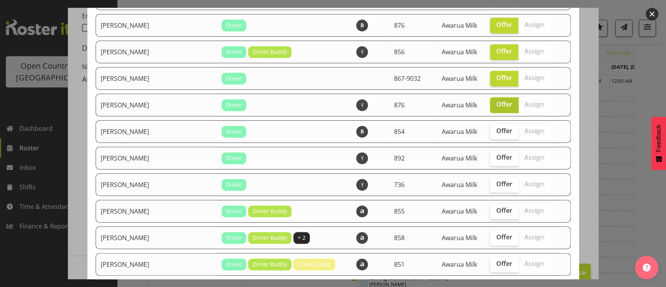
scroll to position [739, 0]
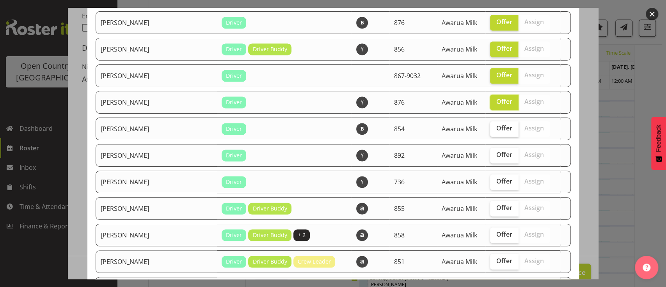
click at [490, 127] on label "Offer" at bounding box center [504, 129] width 28 height 16
click at [490, 127] on input "Offer" at bounding box center [492, 128] width 5 height 5
checkbox input "true"
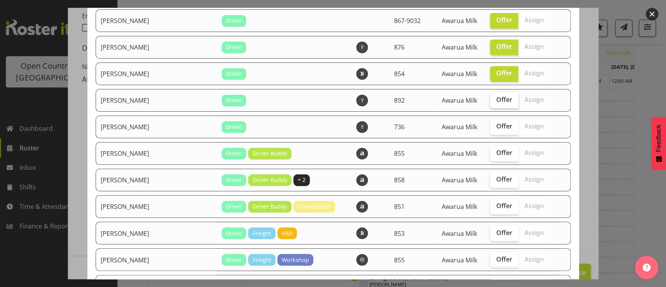
click at [496, 96] on span "Offer" at bounding box center [504, 100] width 16 height 8
click at [490, 97] on input "Offer" at bounding box center [492, 99] width 5 height 5
checkbox input "true"
click at [496, 122] on span "Offer" at bounding box center [504, 126] width 16 height 8
click at [490, 124] on input "Offer" at bounding box center [492, 126] width 5 height 5
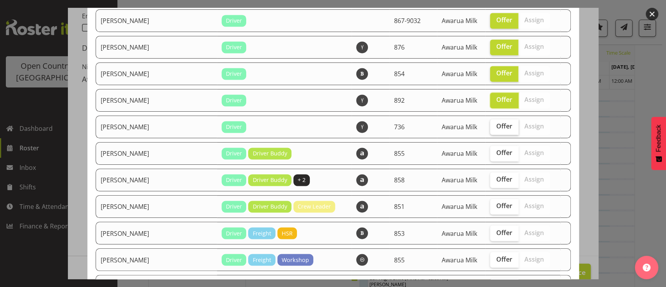
checkbox input "true"
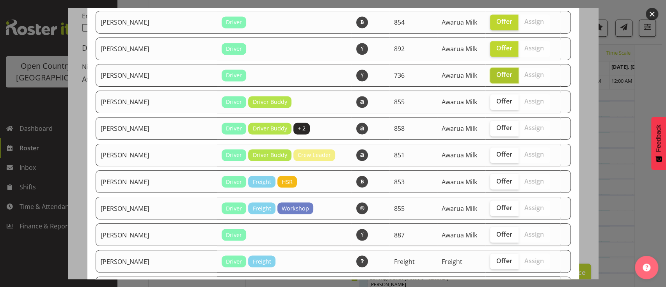
scroll to position [846, 0]
click at [496, 97] on span "Offer" at bounding box center [504, 101] width 16 height 8
click at [491, 98] on input "Offer" at bounding box center [492, 100] width 5 height 5
checkbox input "true"
click at [496, 123] on span "Offer" at bounding box center [504, 127] width 16 height 8
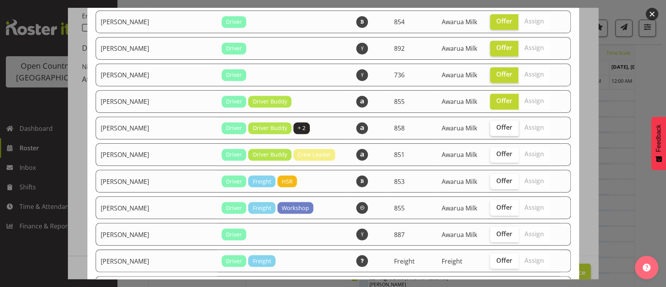
click at [490, 125] on input "Offer" at bounding box center [492, 127] width 5 height 5
checkbox input "true"
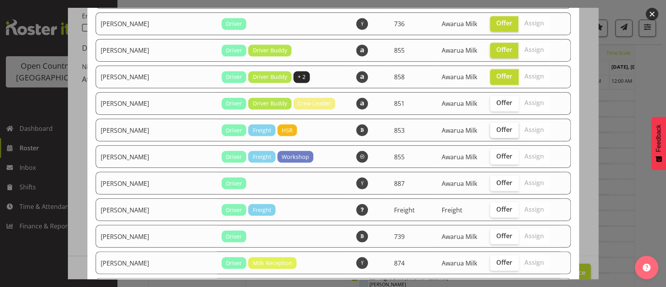
scroll to position [926, 0]
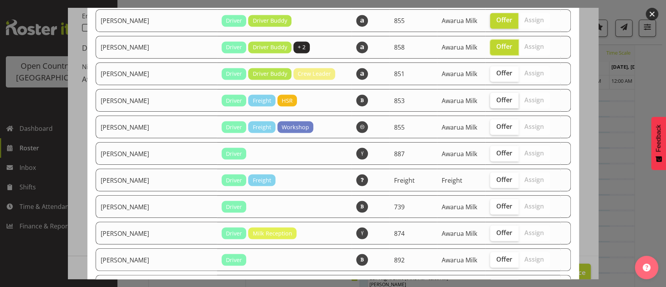
click at [496, 96] on span "Offer" at bounding box center [504, 100] width 16 height 8
click at [490, 97] on input "Offer" at bounding box center [492, 99] width 5 height 5
checkbox input "true"
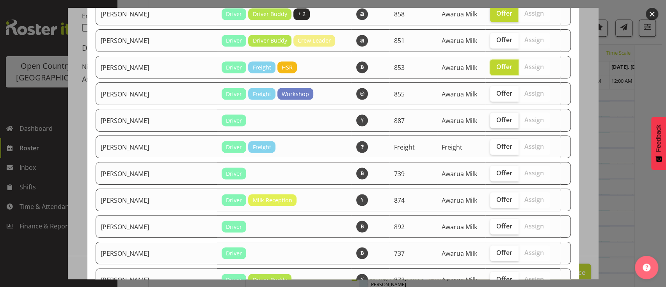
click at [496, 116] on span "Offer" at bounding box center [504, 119] width 16 height 8
click at [490, 117] on input "Offer" at bounding box center [492, 119] width 5 height 5
checkbox input "true"
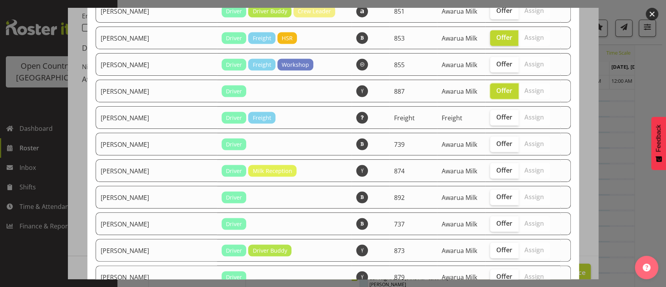
scroll to position [1030, 0]
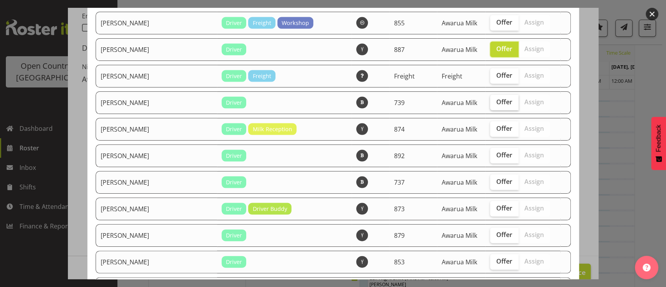
click at [496, 98] on span "Offer" at bounding box center [504, 102] width 16 height 8
click at [490, 99] on input "Offer" at bounding box center [492, 101] width 5 height 5
checkbox input "true"
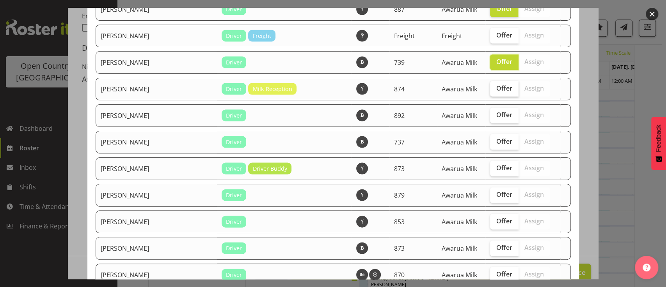
scroll to position [1071, 0]
click at [496, 84] on span "Offer" at bounding box center [504, 88] width 16 height 8
click at [490, 85] on input "Offer" at bounding box center [492, 87] width 5 height 5
checkbox input "true"
click at [496, 110] on span "Offer" at bounding box center [504, 114] width 16 height 8
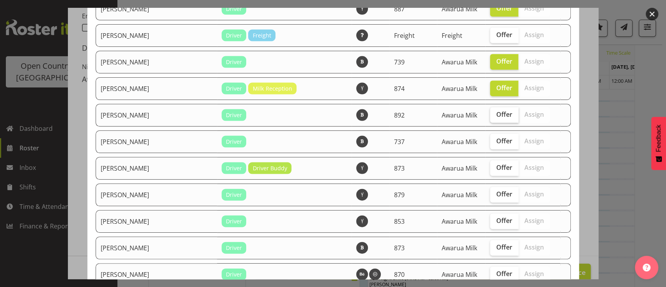
click at [490, 112] on input "Offer" at bounding box center [492, 114] width 5 height 5
checkbox input "true"
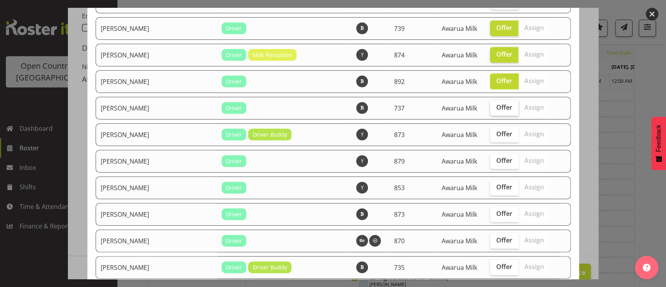
click at [496, 103] on span "Offer" at bounding box center [504, 107] width 16 height 8
click at [490, 105] on input "Offer" at bounding box center [492, 107] width 5 height 5
checkbox input "true"
click at [490, 131] on label "Offer" at bounding box center [504, 135] width 28 height 16
click at [490, 131] on input "Offer" at bounding box center [492, 133] width 5 height 5
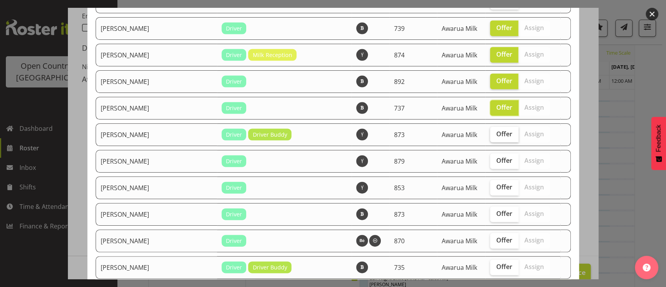
checkbox input "true"
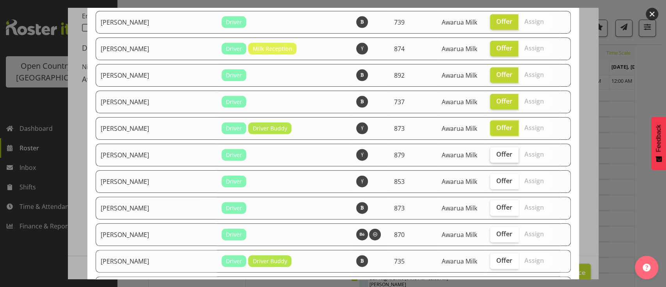
click at [496, 150] on span "Offer" at bounding box center [504, 154] width 16 height 8
click at [490, 152] on input "Offer" at bounding box center [492, 154] width 5 height 5
checkbox input "true"
click at [496, 177] on span "Offer" at bounding box center [504, 181] width 16 height 8
click at [490, 178] on input "Offer" at bounding box center [492, 180] width 5 height 5
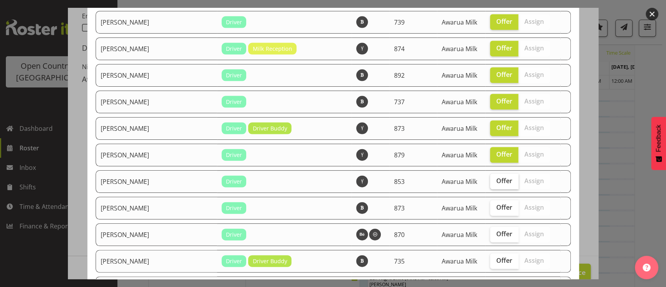
checkbox input "true"
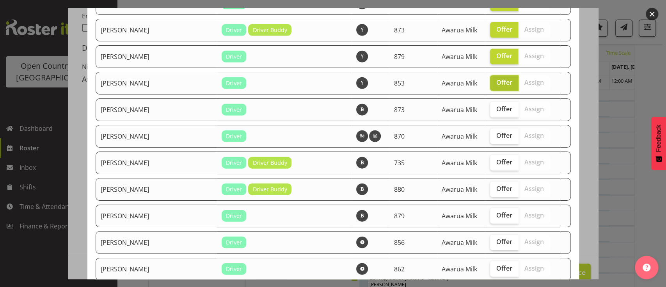
scroll to position [1209, 0]
click at [492, 104] on label "Offer" at bounding box center [504, 109] width 28 height 16
click at [492, 106] on input "Offer" at bounding box center [492, 108] width 5 height 5
checkbox input "true"
click at [496, 158] on span "Offer" at bounding box center [504, 162] width 16 height 8
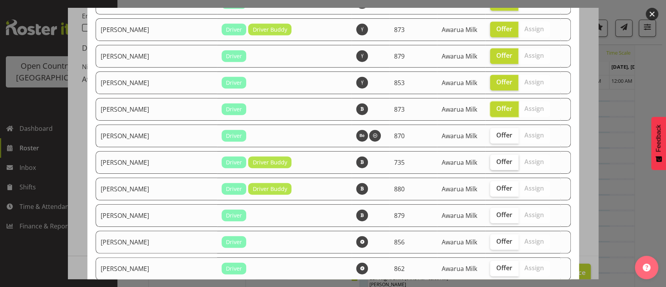
click at [490, 159] on input "Offer" at bounding box center [492, 161] width 5 height 5
checkbox input "true"
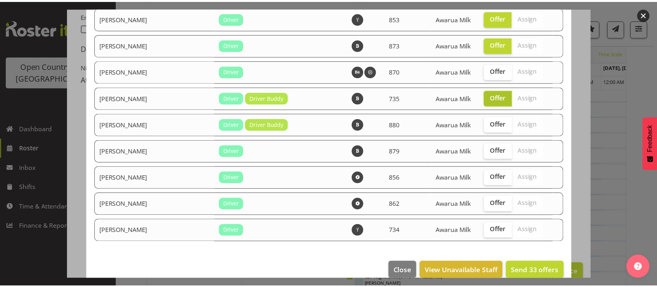
scroll to position [1275, 0]
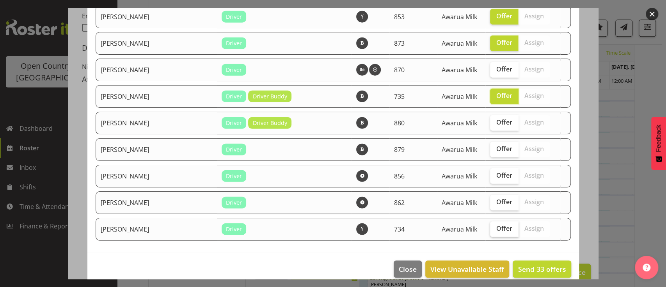
click at [496, 224] on span "Offer" at bounding box center [504, 228] width 16 height 8
click at [490, 226] on input "Offer" at bounding box center [492, 228] width 5 height 5
checkbox input "true"
click at [527, 260] on button "Send 34 offers" at bounding box center [541, 268] width 58 height 17
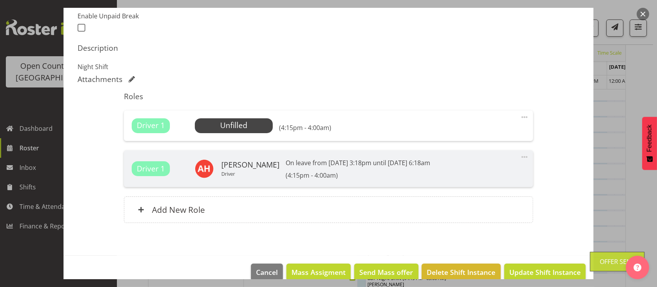
scroll to position [225, 0]
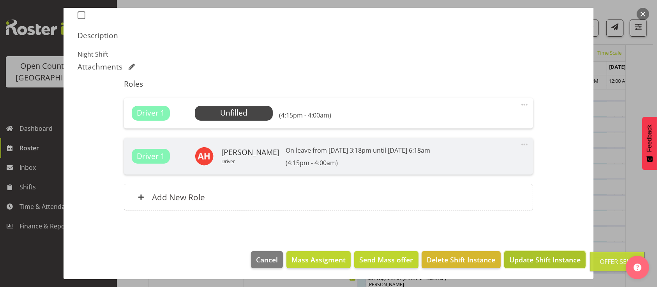
click at [535, 255] on span "Update Shift Instance" at bounding box center [545, 259] width 71 height 10
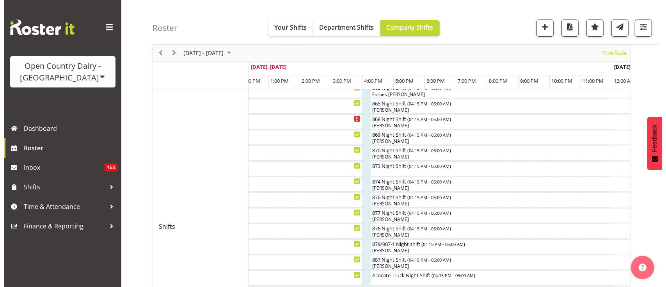
scroll to position [310, 0]
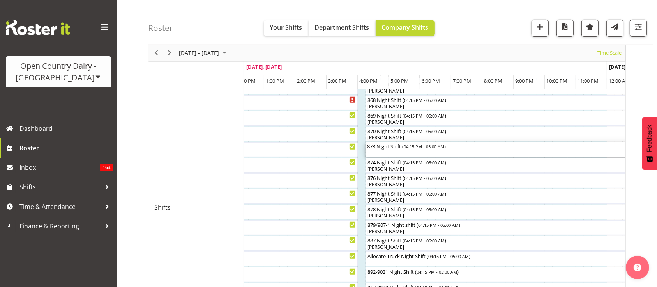
click at [406, 145] on span "04:15 PM - 05:00 AM" at bounding box center [424, 146] width 41 height 6
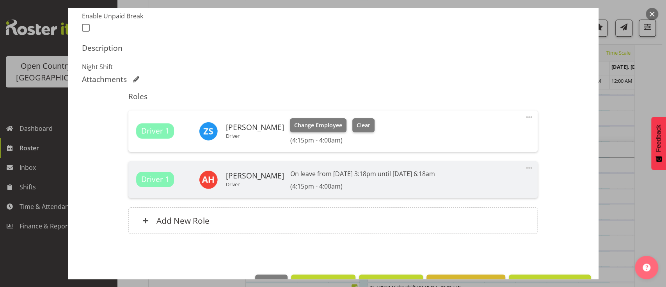
scroll to position [236, 0]
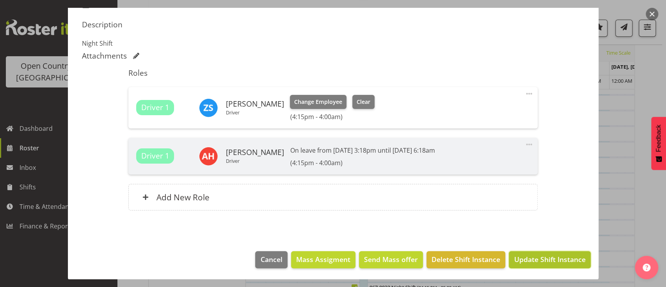
click at [531, 259] on span "Update Shift Instance" at bounding box center [548, 259] width 71 height 10
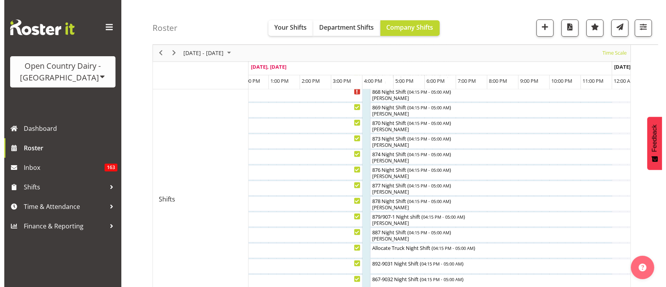
scroll to position [318, 0]
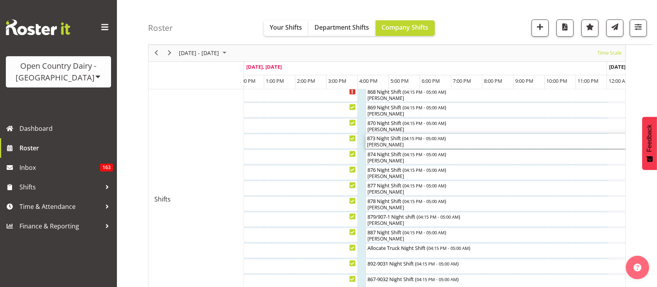
click at [408, 135] on div "873 Night Shift ( 04:15 PM - 05:00 AM )" at bounding box center [564, 138] width 395 height 8
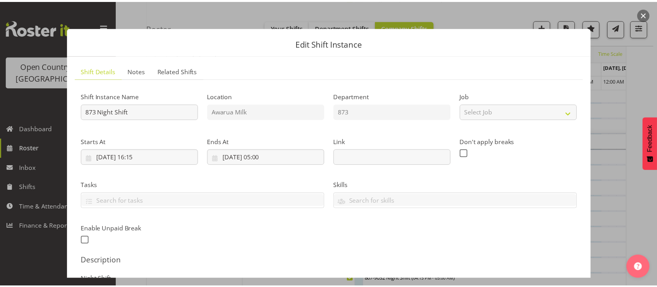
scroll to position [236, 0]
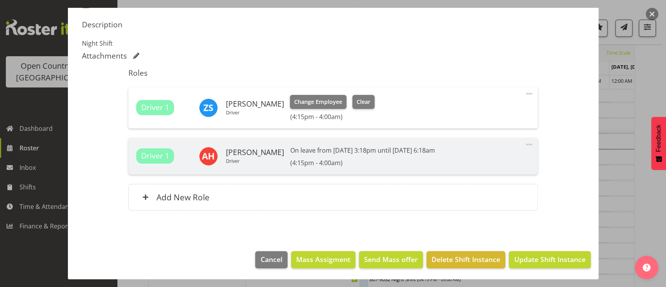
click at [637, 194] on div at bounding box center [333, 143] width 666 height 287
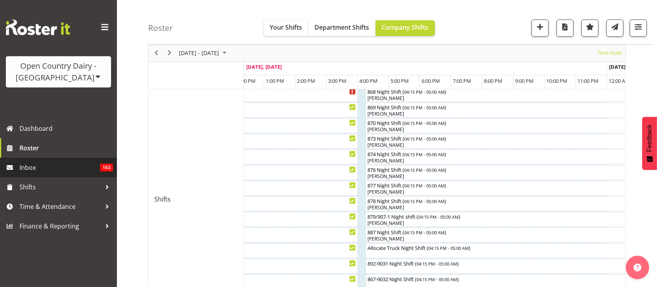
click at [72, 164] on span "Inbox" at bounding box center [59, 167] width 81 height 12
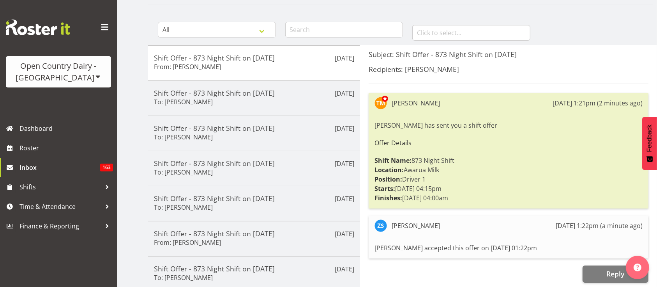
scroll to position [61, 0]
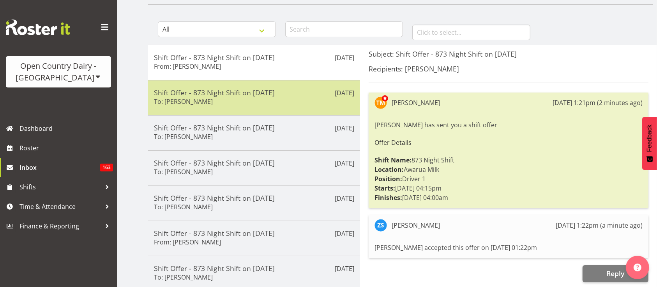
click at [264, 92] on h5 "Shift Offer - 873 Night Shift on [DATE]" at bounding box center [254, 92] width 200 height 9
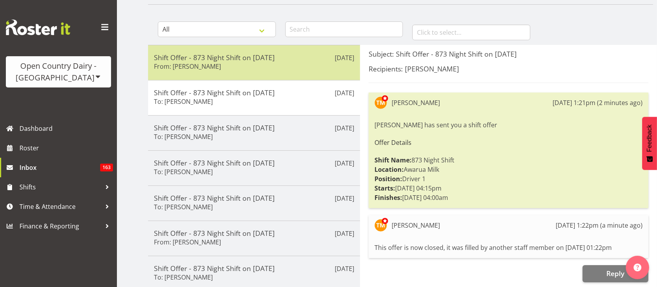
click at [236, 69] on div "Shift Offer - 873 Night Shift on [DATE] From: [PERSON_NAME]" at bounding box center [254, 62] width 200 height 19
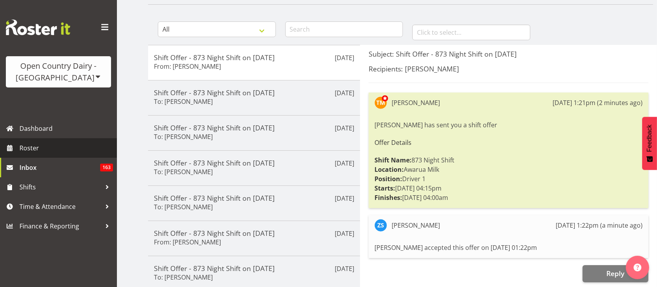
click at [44, 142] on link "Roster" at bounding box center [58, 147] width 117 height 19
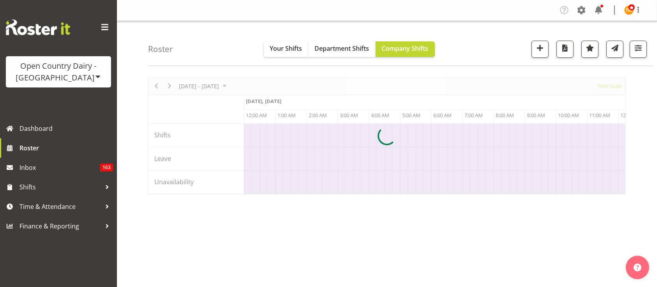
scroll to position [0, 3743]
